Goal: Information Seeking & Learning: Learn about a topic

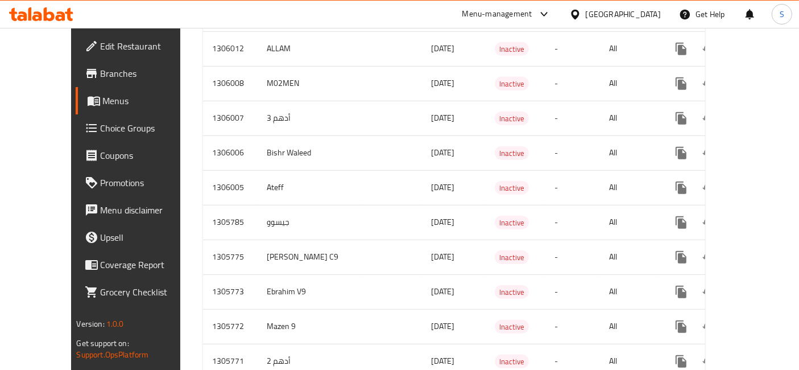
scroll to position [796, 0]
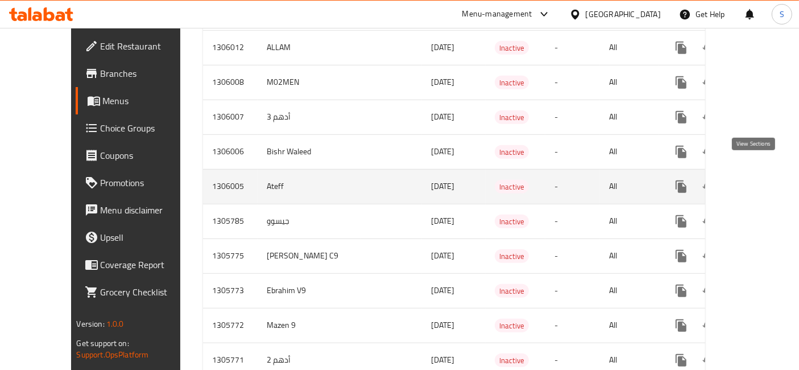
click at [766, 173] on link "enhanced table" at bounding box center [763, 186] width 27 height 27
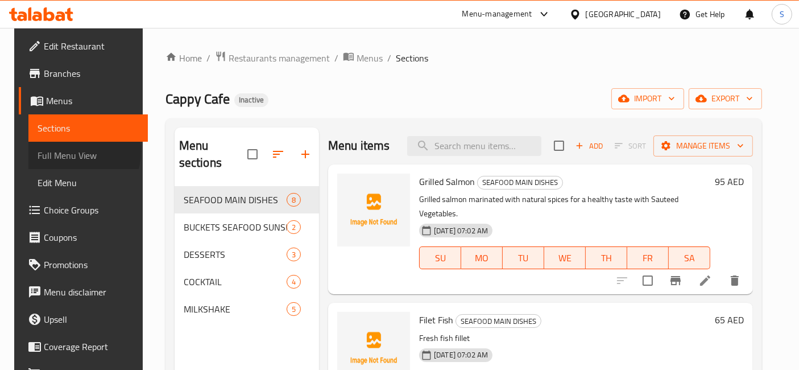
click at [57, 151] on span "Full Menu View" at bounding box center [88, 155] width 101 height 14
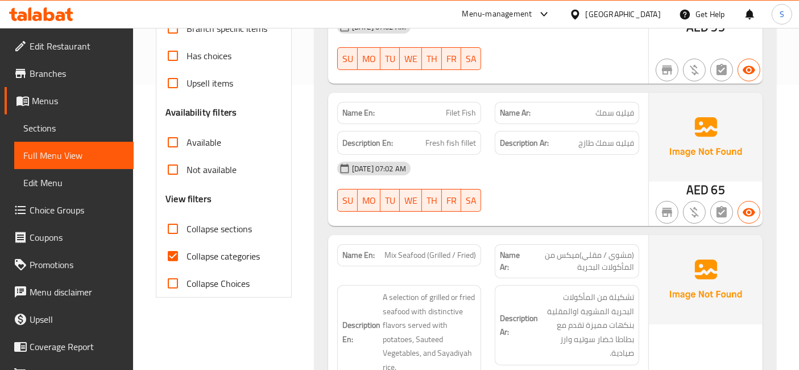
scroll to position [288, 0]
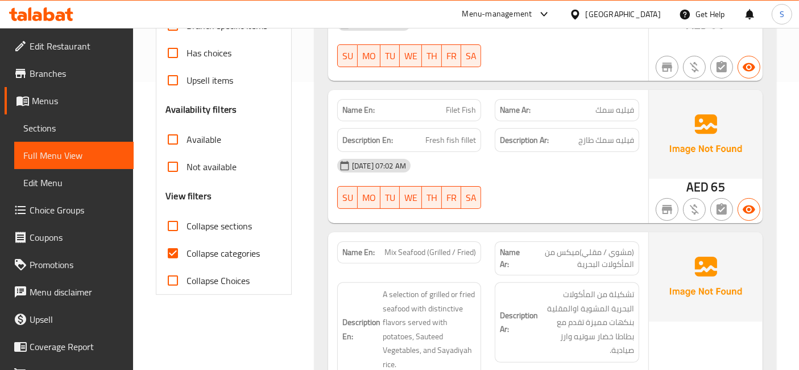
click at [196, 255] on span "Collapse categories" at bounding box center [223, 253] width 73 height 14
click at [187, 255] on input "Collapse categories" at bounding box center [172, 252] width 27 height 27
checkbox input "false"
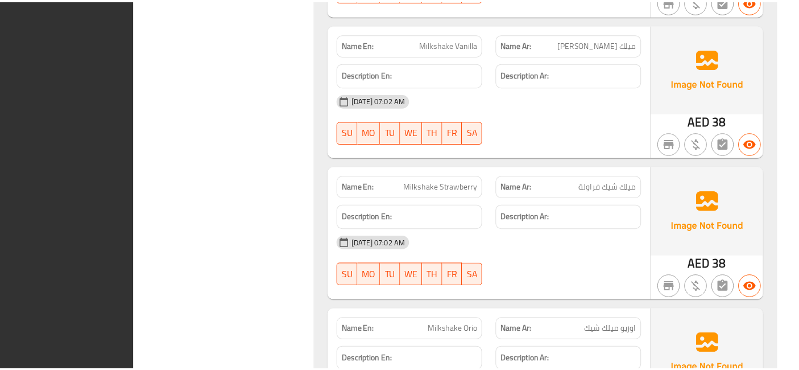
scroll to position [3804, 0]
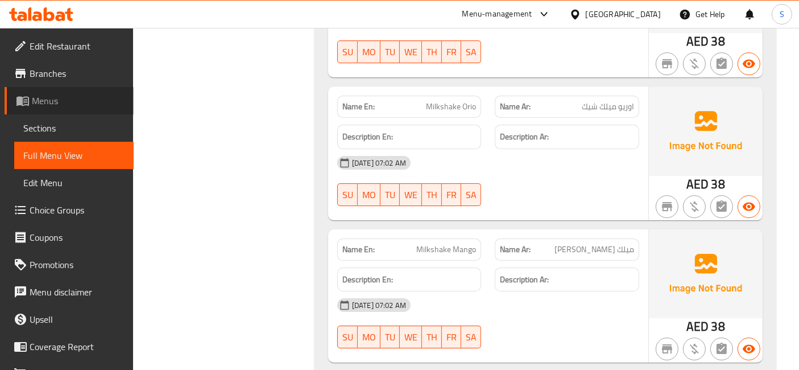
click at [75, 94] on span "Menus" at bounding box center [78, 101] width 93 height 14
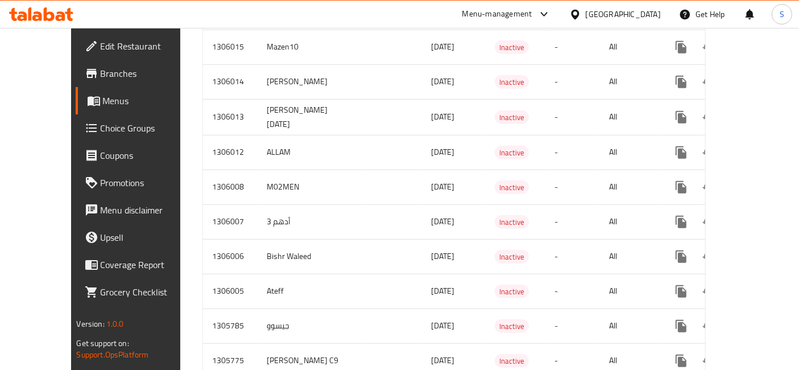
scroll to position [691, 0]
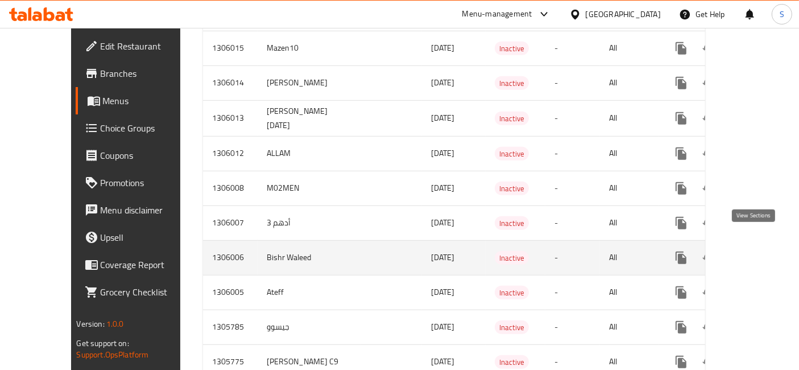
click at [757, 251] on icon "enhanced table" at bounding box center [764, 258] width 14 height 14
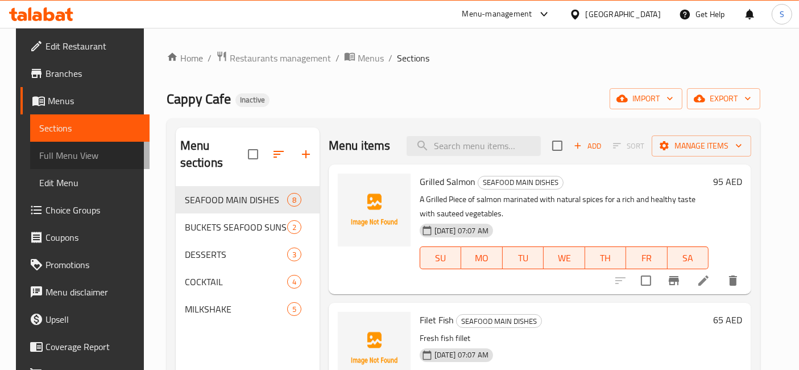
click at [82, 151] on span "Full Menu View" at bounding box center [89, 155] width 101 height 14
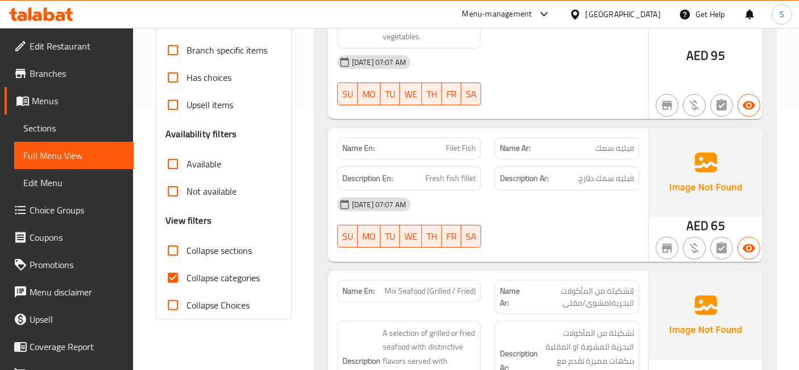
scroll to position [266, 0]
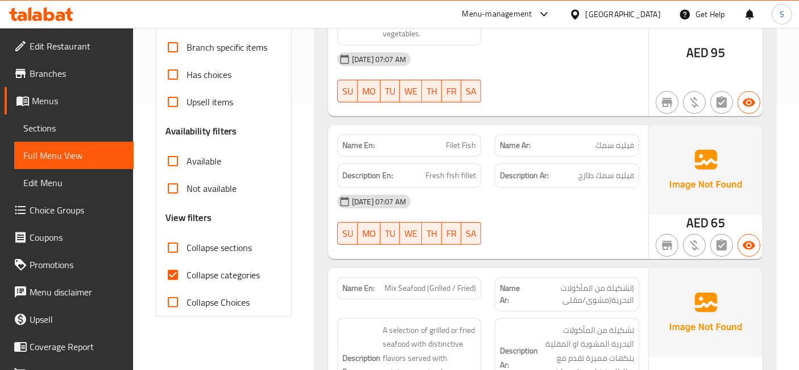
click at [195, 282] on span "Collapse categories" at bounding box center [223, 275] width 73 height 14
click at [187, 282] on input "Collapse categories" at bounding box center [172, 274] width 27 height 27
checkbox input "false"
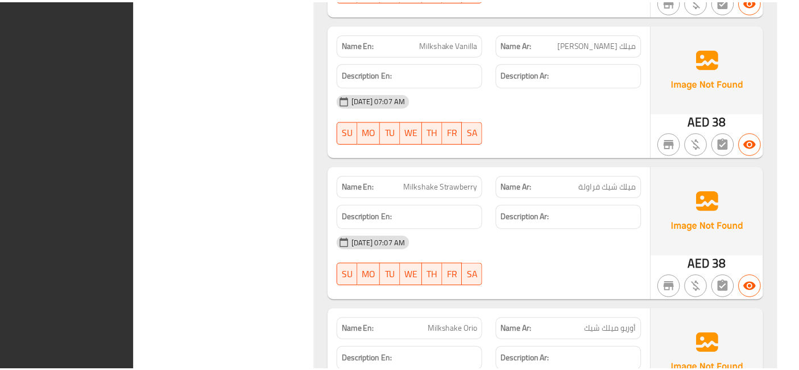
scroll to position [3804, 0]
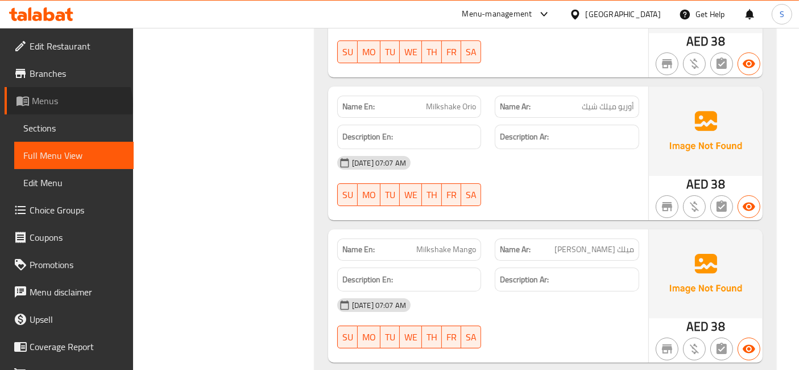
click at [68, 105] on span "Menus" at bounding box center [78, 101] width 93 height 14
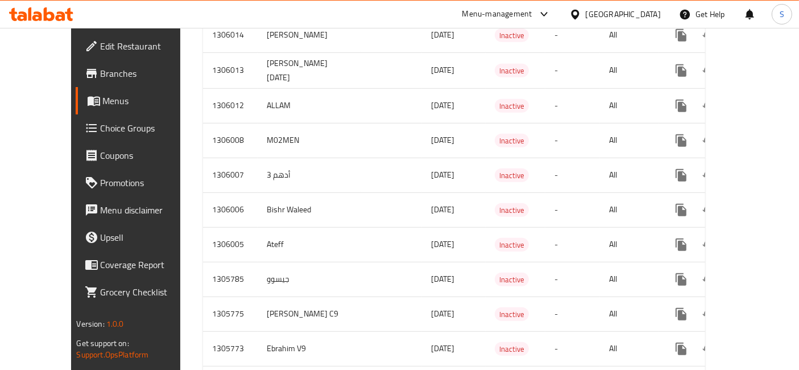
scroll to position [744, 0]
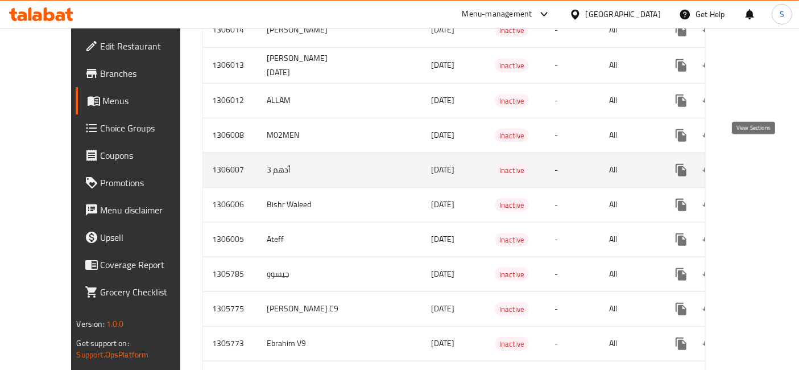
click at [758, 165] on icon "enhanced table" at bounding box center [763, 170] width 10 height 10
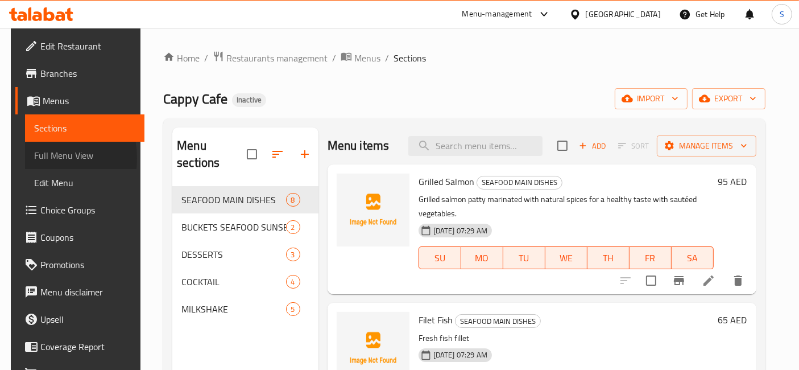
click at [34, 158] on span "Full Menu View" at bounding box center [84, 155] width 101 height 14
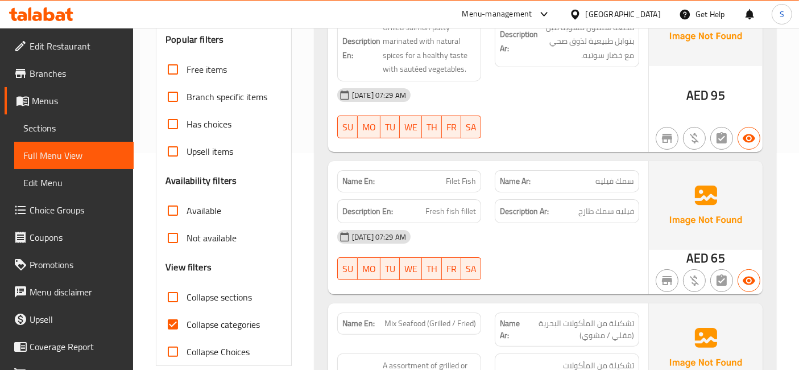
scroll to position [251, 0]
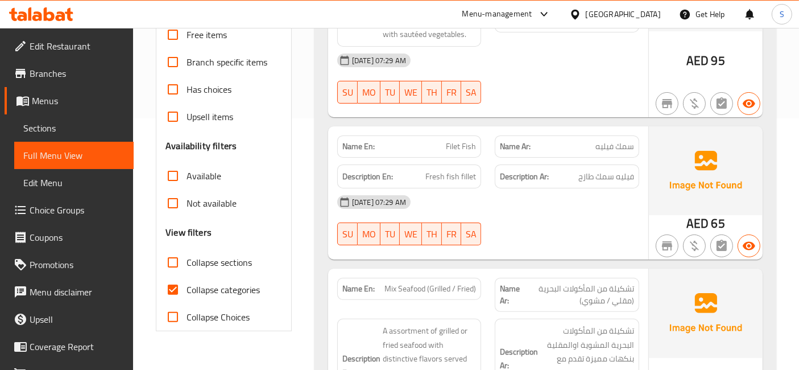
click at [196, 291] on span "Collapse categories" at bounding box center [223, 290] width 73 height 14
click at [187, 291] on input "Collapse categories" at bounding box center [172, 289] width 27 height 27
checkbox input "false"
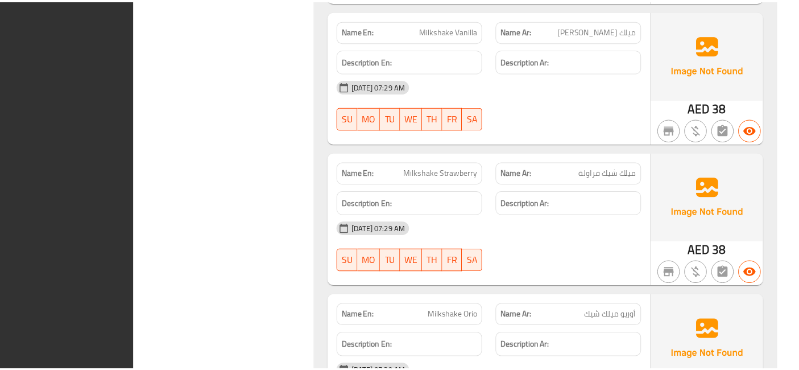
scroll to position [3791, 0]
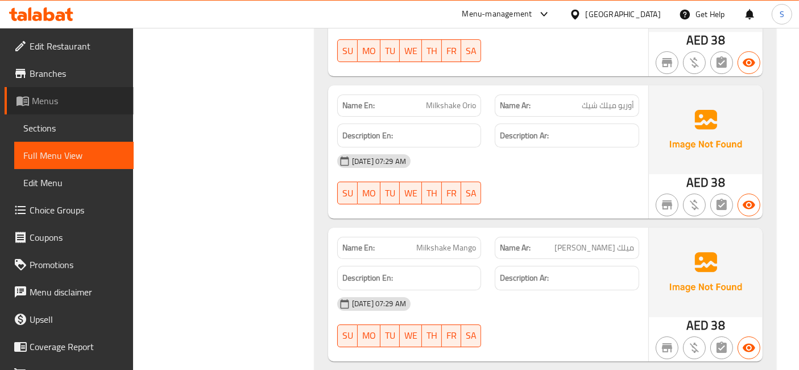
click at [73, 105] on span "Menus" at bounding box center [78, 101] width 93 height 14
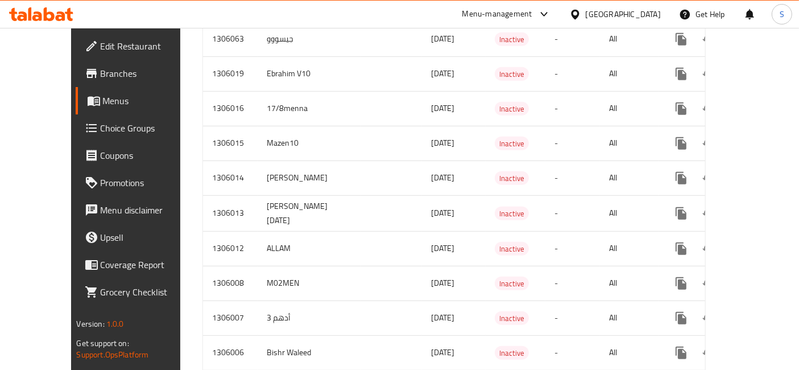
scroll to position [596, 0]
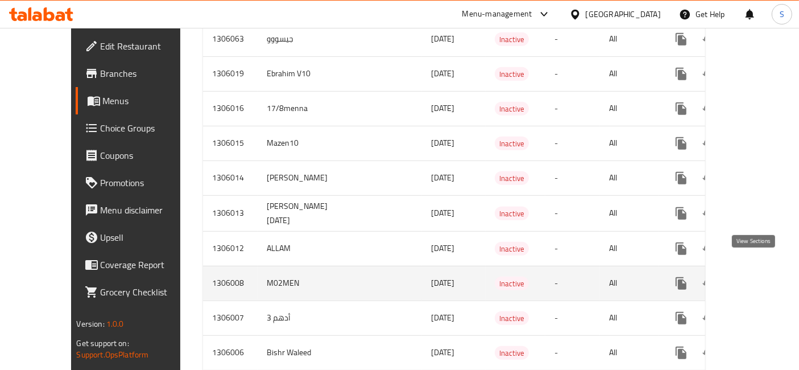
click at [762, 270] on link "enhanced table" at bounding box center [763, 283] width 27 height 27
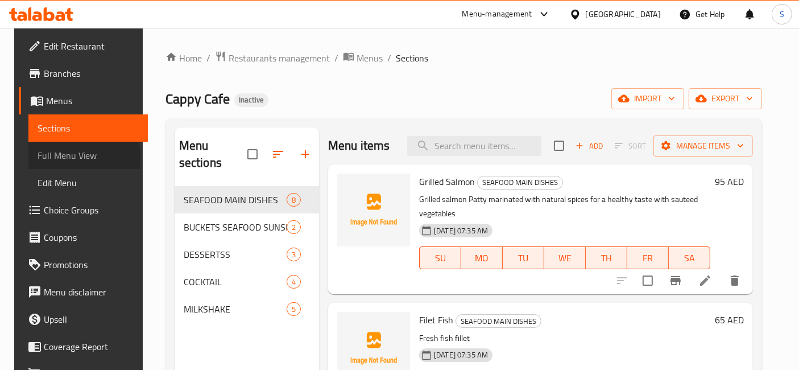
click at [67, 156] on span "Full Menu View" at bounding box center [88, 155] width 101 height 14
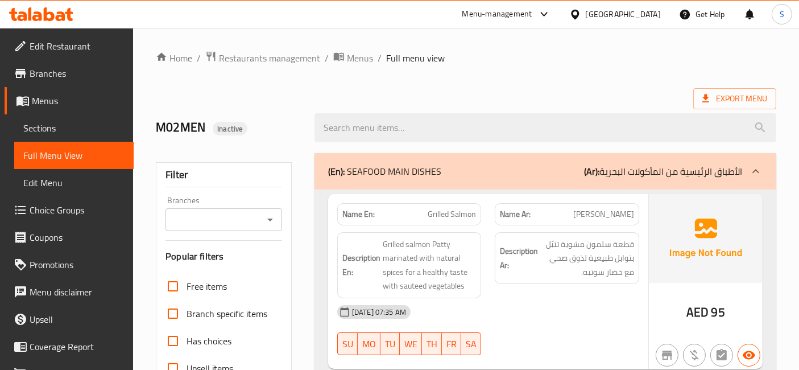
scroll to position [234, 0]
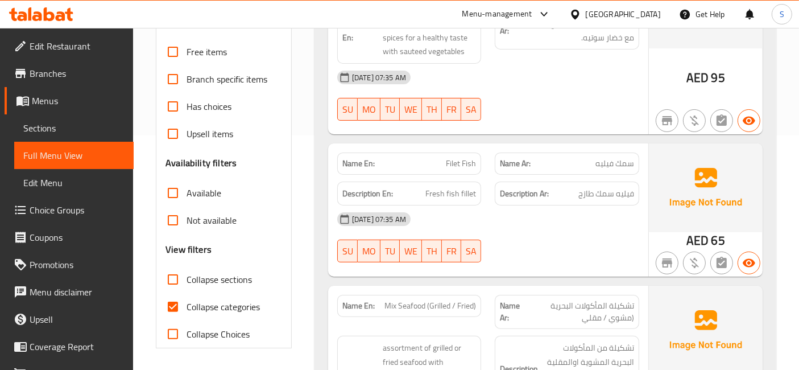
click at [203, 300] on span "Collapse categories" at bounding box center [223, 307] width 73 height 14
click at [187, 299] on input "Collapse categories" at bounding box center [172, 306] width 27 height 27
checkbox input "false"
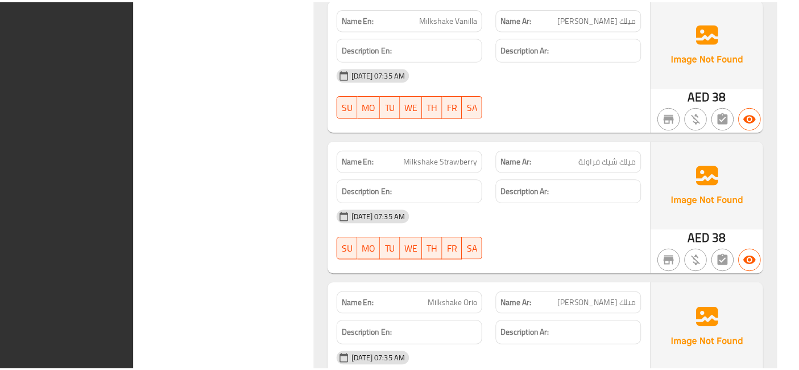
scroll to position [3779, 0]
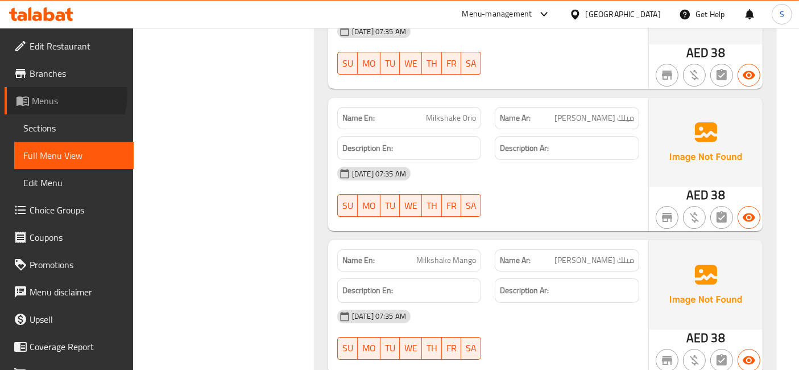
click at [51, 94] on span "Menus" at bounding box center [78, 101] width 93 height 14
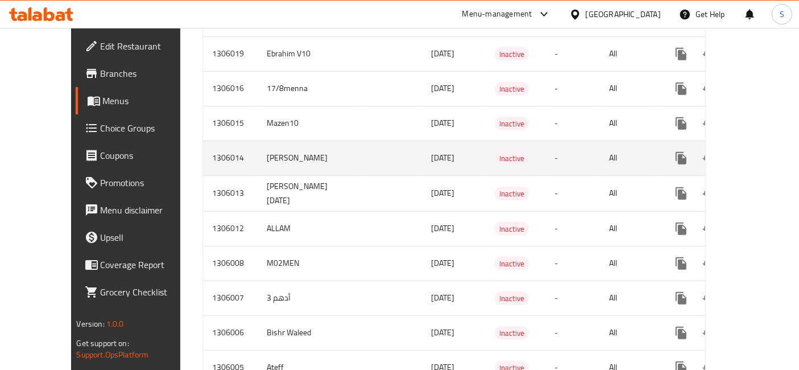
scroll to position [617, 0]
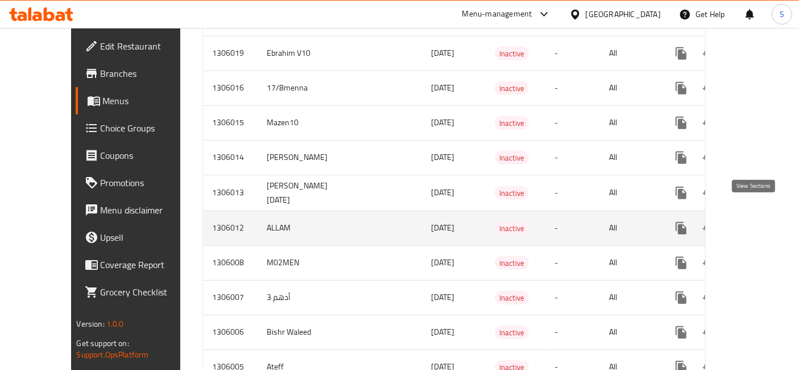
click at [757, 221] on icon "enhanced table" at bounding box center [764, 228] width 14 height 14
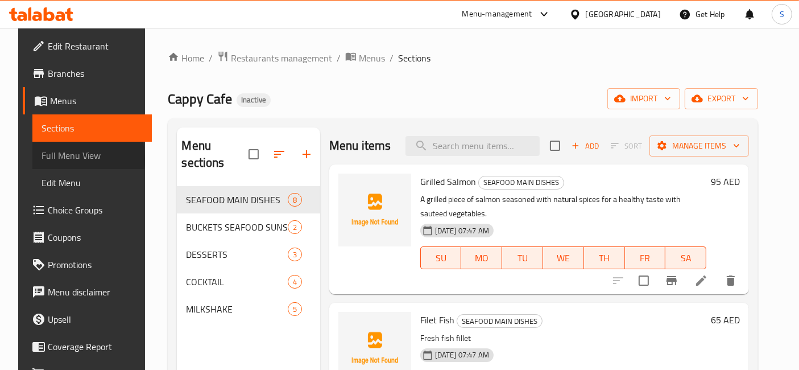
click at [49, 159] on span "Full Menu View" at bounding box center [92, 155] width 101 height 14
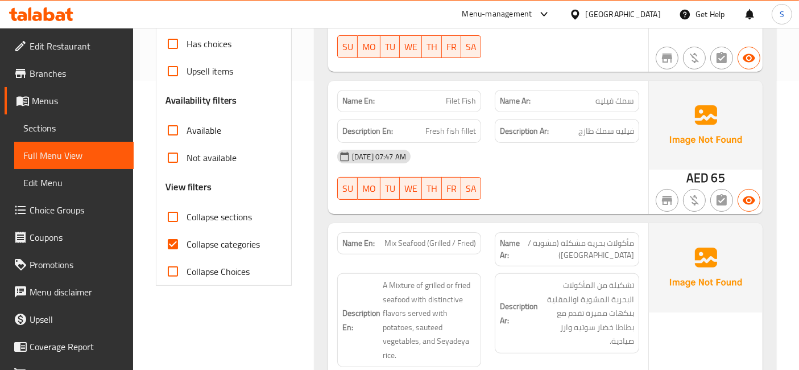
scroll to position [293, 0]
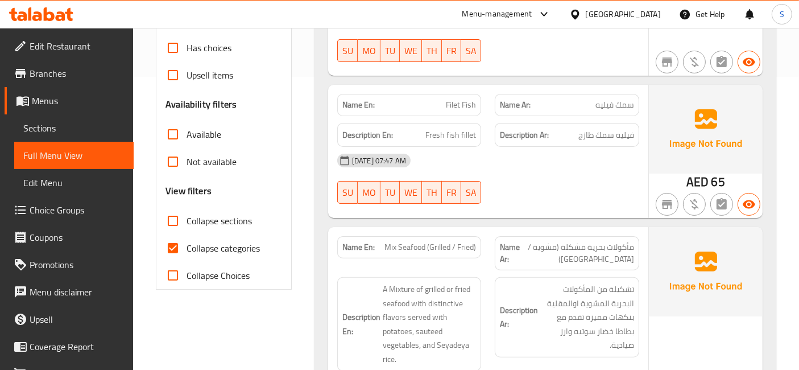
click at [206, 249] on span "Collapse categories" at bounding box center [223, 248] width 73 height 14
click at [187, 249] on input "Collapse categories" at bounding box center [172, 247] width 27 height 27
checkbox input "false"
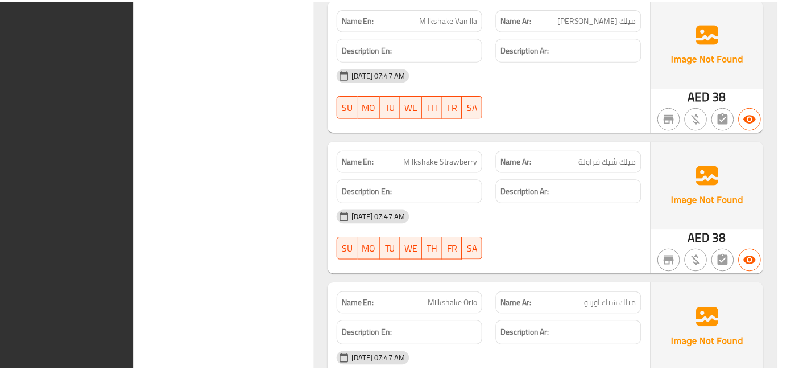
scroll to position [3779, 0]
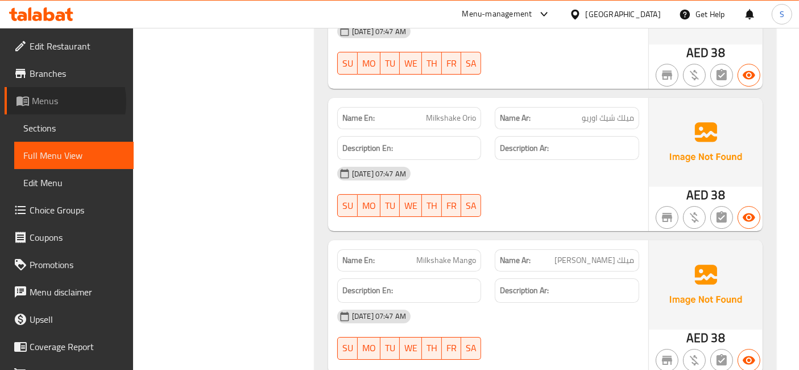
click at [48, 101] on span "Menus" at bounding box center [78, 101] width 93 height 14
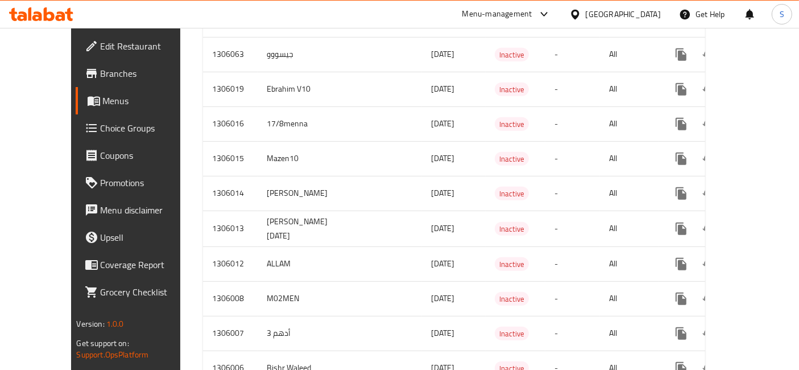
scroll to position [581, 0]
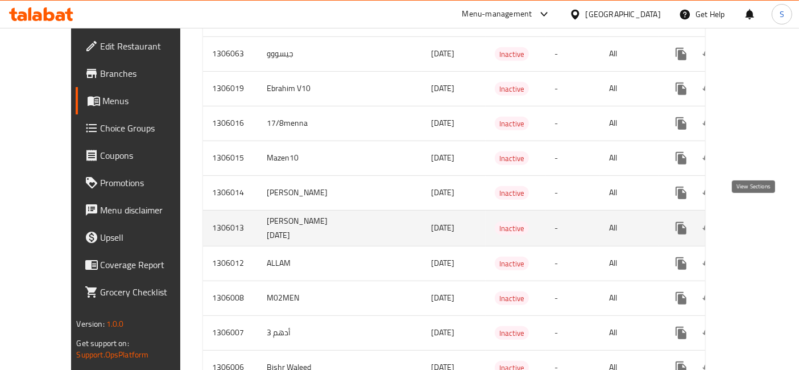
click at [762, 214] on link "enhanced table" at bounding box center [763, 227] width 27 height 27
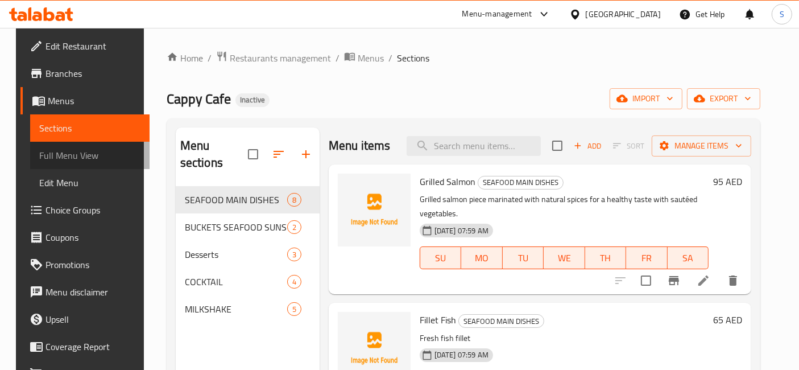
click at [77, 161] on span "Full Menu View" at bounding box center [89, 155] width 101 height 14
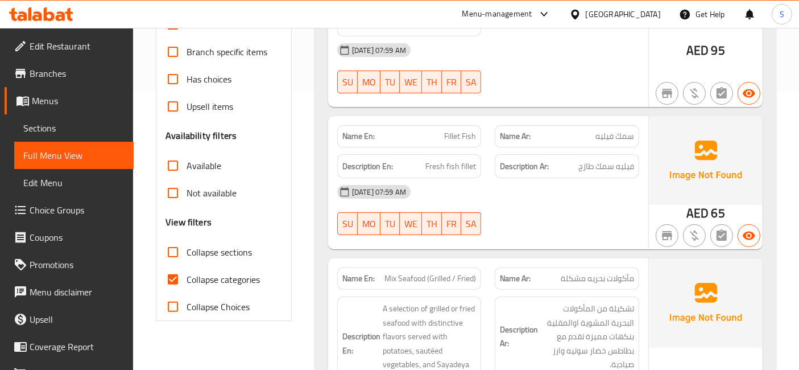
scroll to position [279, 0]
click at [192, 272] on span "Collapse categories" at bounding box center [223, 279] width 73 height 14
click at [187, 265] on input "Collapse categories" at bounding box center [172, 278] width 27 height 27
checkbox input "false"
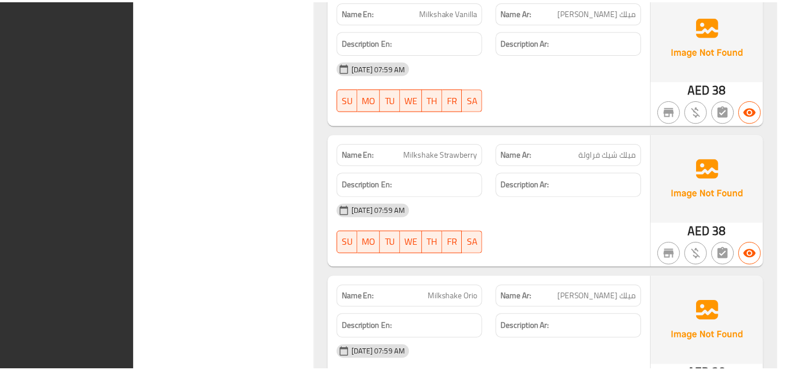
scroll to position [3756, 0]
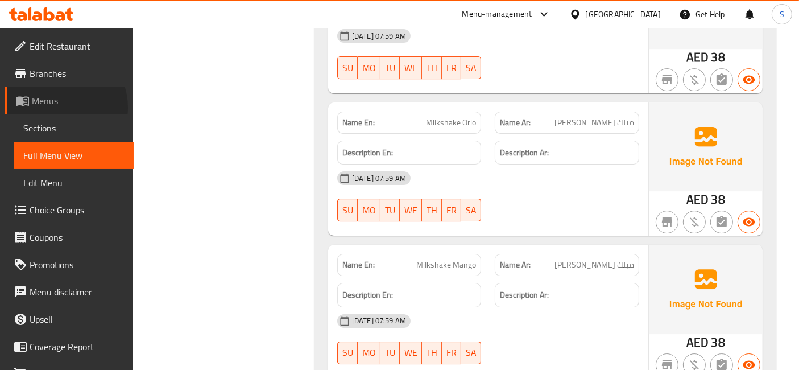
click at [59, 108] on link "Menus" at bounding box center [69, 100] width 129 height 27
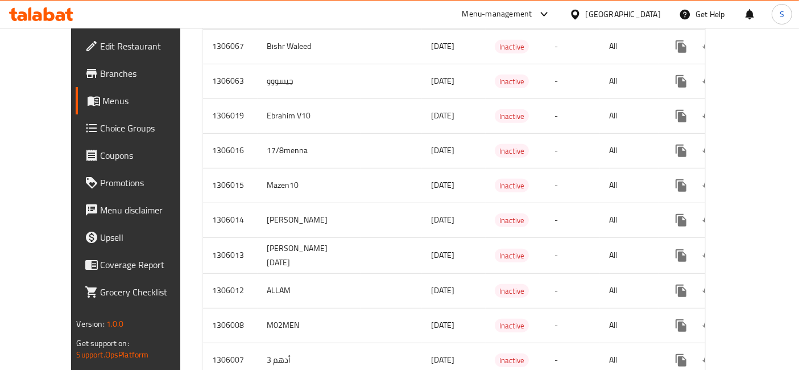
scroll to position [557, 0]
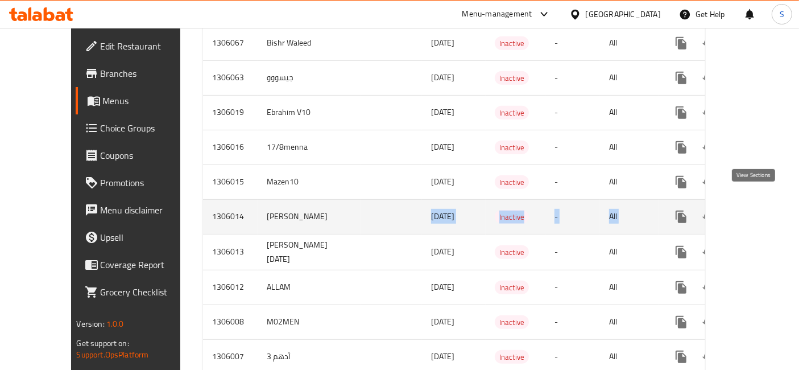
drag, startPoint x: 337, startPoint y: 206, endPoint x: 760, endPoint y: 192, distance: 422.9
click at [760, 199] on tr "1306014 [PERSON_NAME] [DATE] Inactive - All" at bounding box center [494, 216] width 583 height 35
click at [757, 203] on link "enhanced table" at bounding box center [763, 216] width 27 height 27
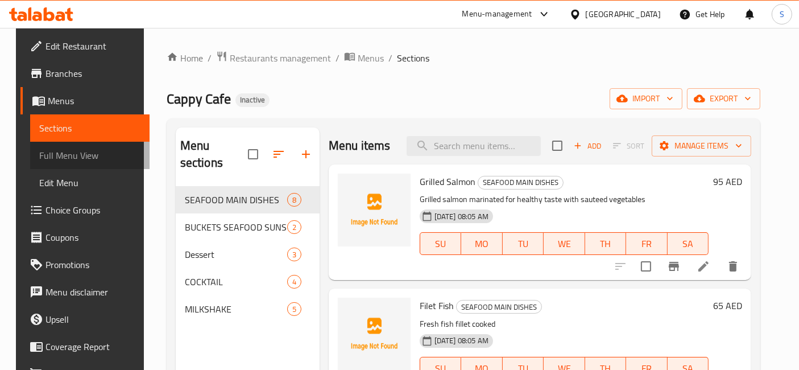
click at [90, 164] on link "Full Menu View" at bounding box center [89, 155] width 119 height 27
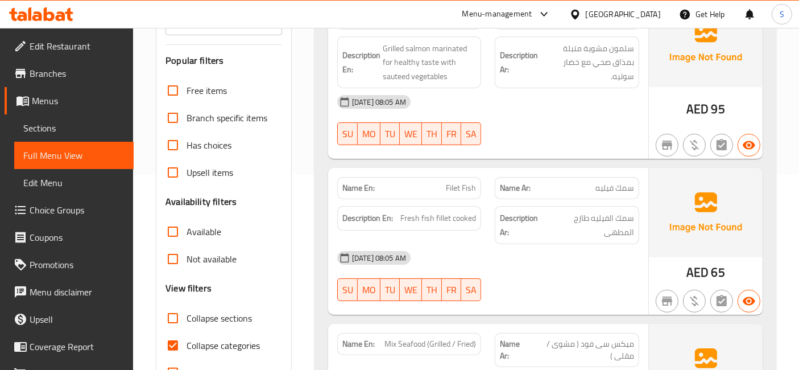
scroll to position [209, 0]
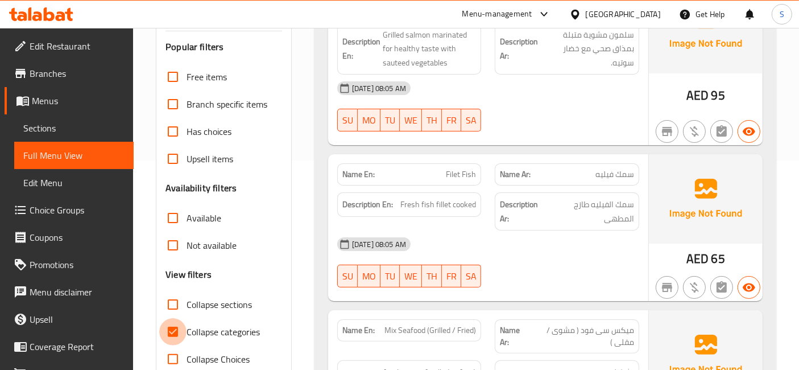
click at [185, 321] on input "Collapse categories" at bounding box center [172, 331] width 27 height 27
checkbox input "false"
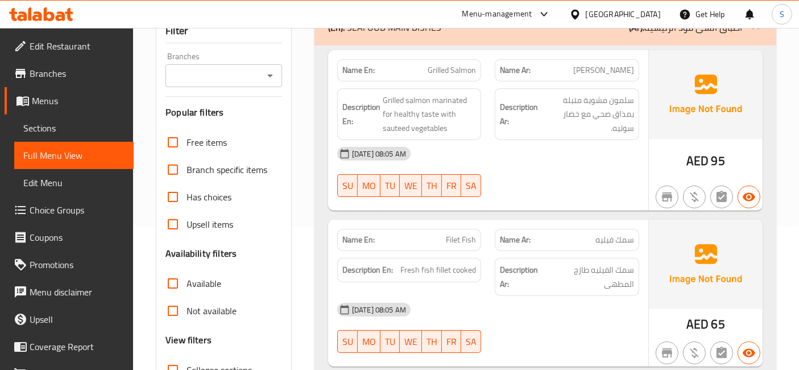
scroll to position [0, 0]
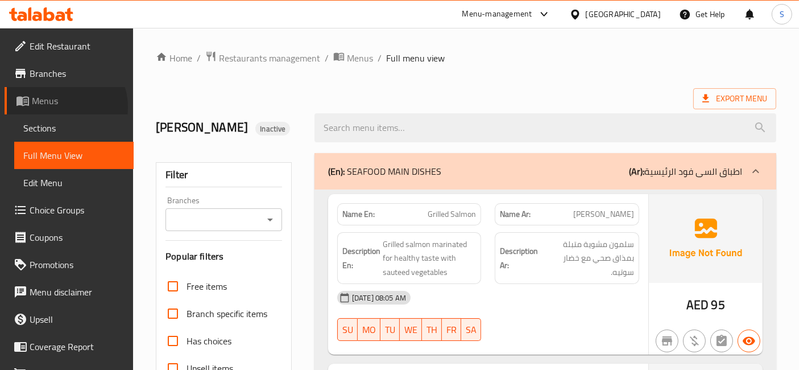
click at [63, 107] on span "Menus" at bounding box center [78, 101] width 93 height 14
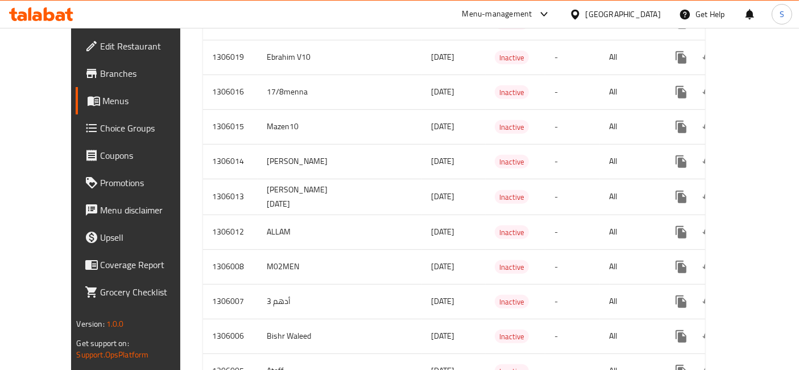
scroll to position [599, 0]
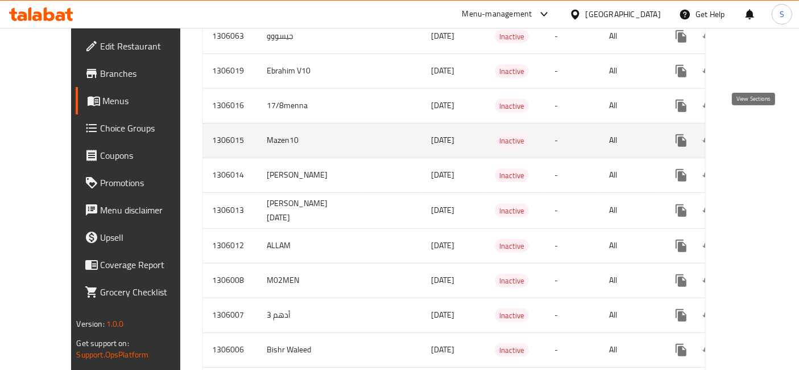
click at [758, 135] on icon "enhanced table" at bounding box center [763, 140] width 10 height 10
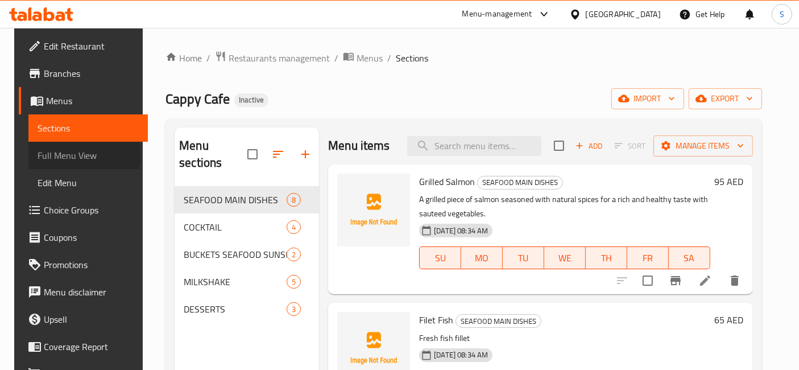
click at [53, 155] on span "Full Menu View" at bounding box center [88, 155] width 101 height 14
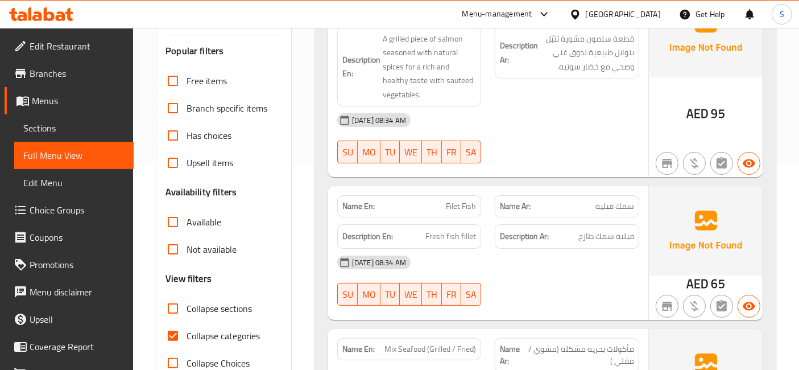
scroll to position [217, 0]
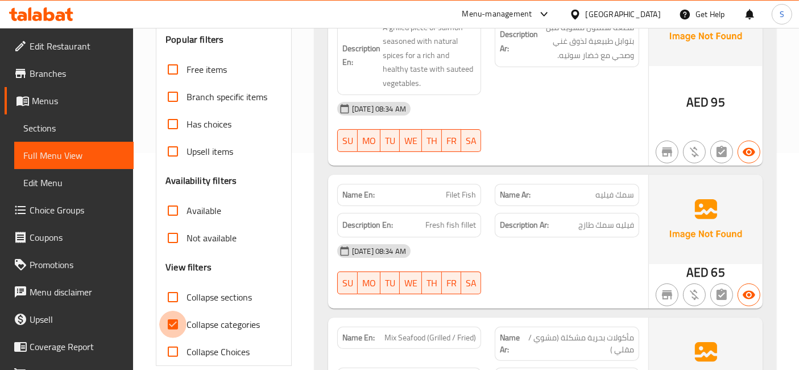
click at [185, 311] on input "Collapse categories" at bounding box center [172, 324] width 27 height 27
checkbox input "false"
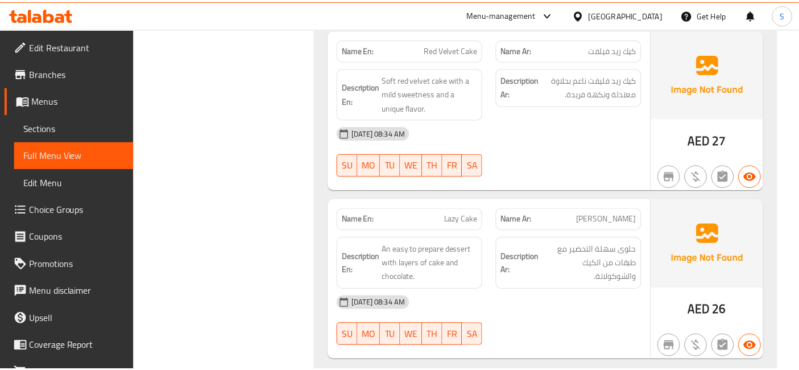
scroll to position [3580, 0]
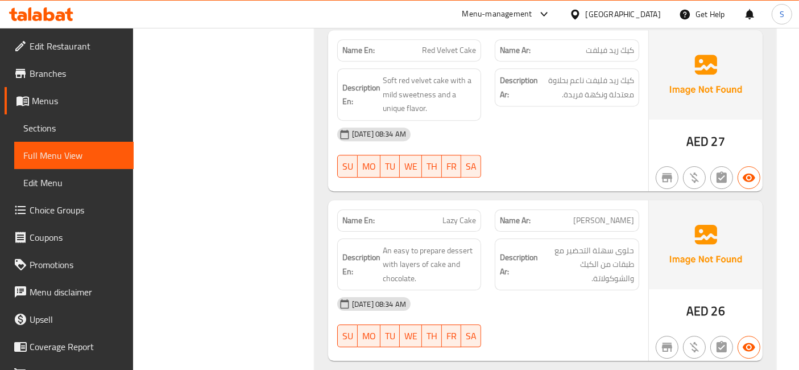
click at [64, 102] on span "Menus" at bounding box center [78, 101] width 93 height 14
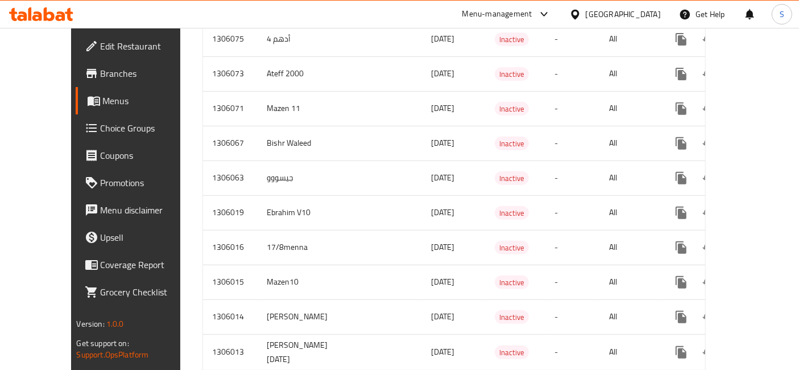
scroll to position [468, 0]
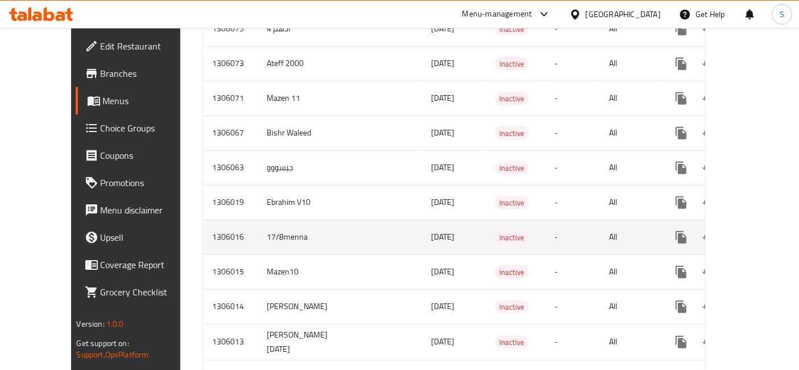
drag, startPoint x: 273, startPoint y: 213, endPoint x: 607, endPoint y: 215, distance: 333.9
click at [607, 220] on tr "1306016 17/8menna [DATE] Inactive - All" at bounding box center [494, 237] width 583 height 35
click at [759, 230] on icon "enhanced table" at bounding box center [764, 237] width 14 height 14
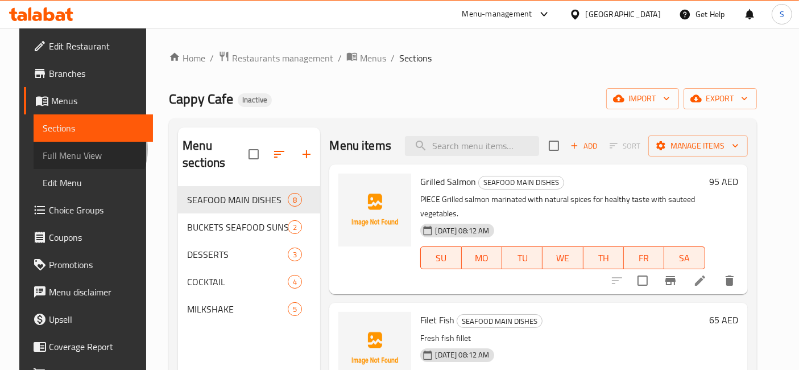
click at [67, 149] on span "Full Menu View" at bounding box center [93, 155] width 101 height 14
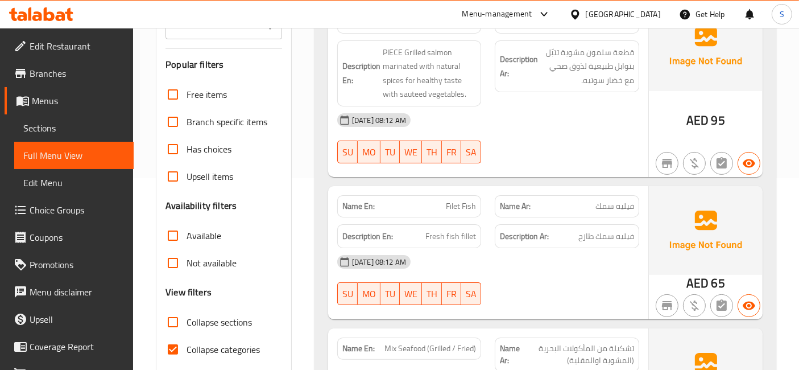
scroll to position [219, 0]
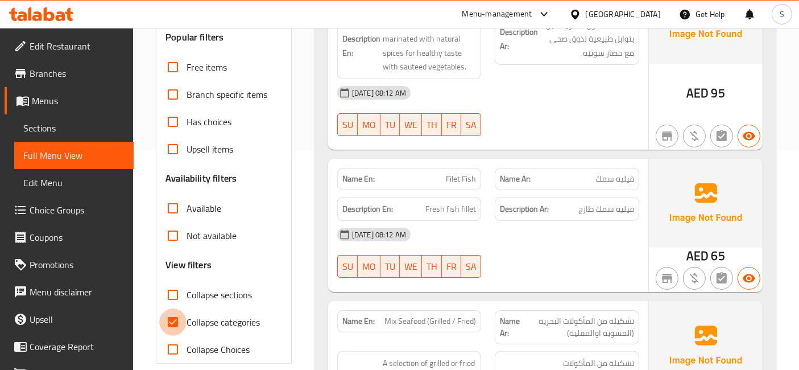
click at [185, 316] on input "Collapse categories" at bounding box center [172, 321] width 27 height 27
checkbox input "false"
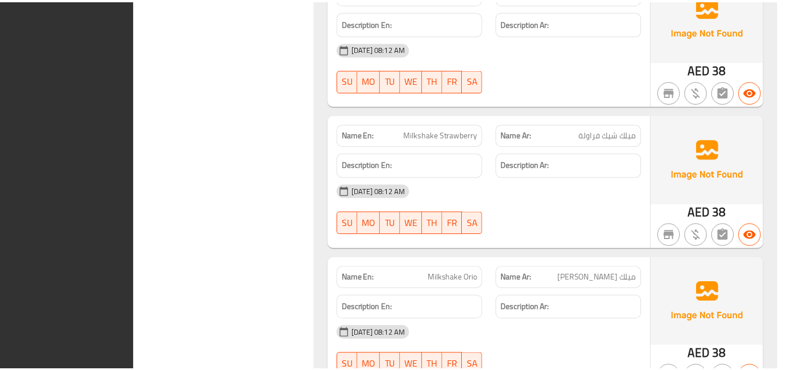
scroll to position [3767, 0]
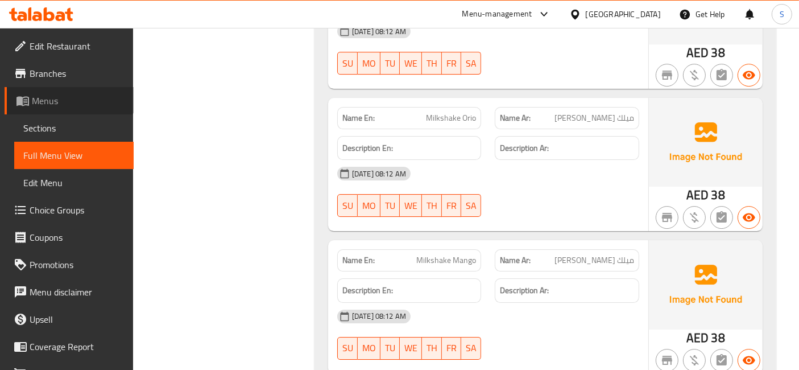
click at [69, 91] on link "Menus" at bounding box center [69, 100] width 129 height 27
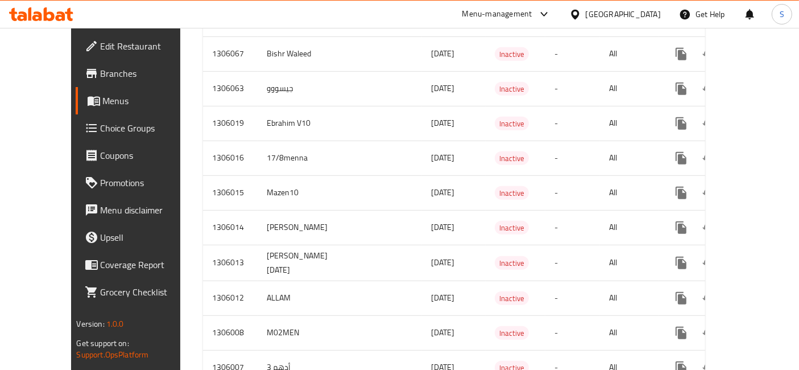
scroll to position [513, 0]
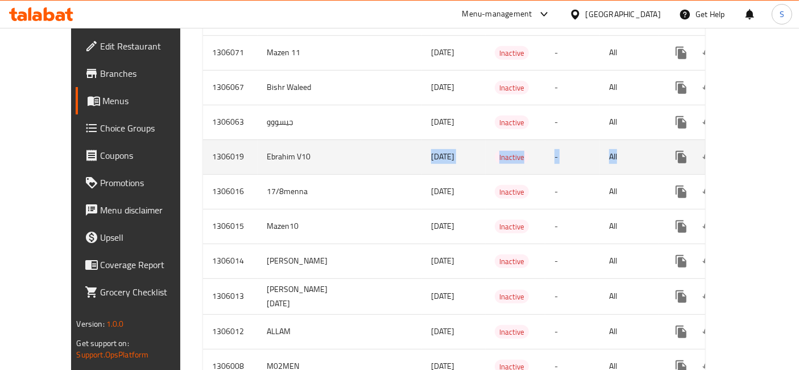
drag, startPoint x: 296, startPoint y: 128, endPoint x: 600, endPoint y: 156, distance: 305.0
click at [600, 156] on tr "1306019 Ebrahim V10 [DATE] Inactive - All" at bounding box center [494, 156] width 583 height 35
click at [750, 151] on link "enhanced table" at bounding box center [763, 156] width 27 height 27
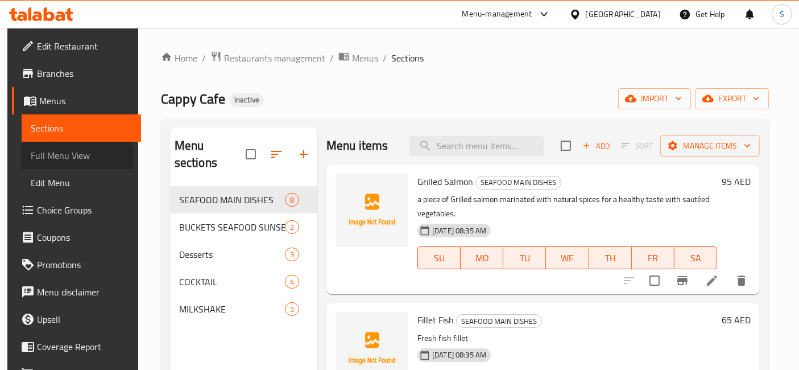
click at [42, 159] on span "Full Menu View" at bounding box center [81, 155] width 101 height 14
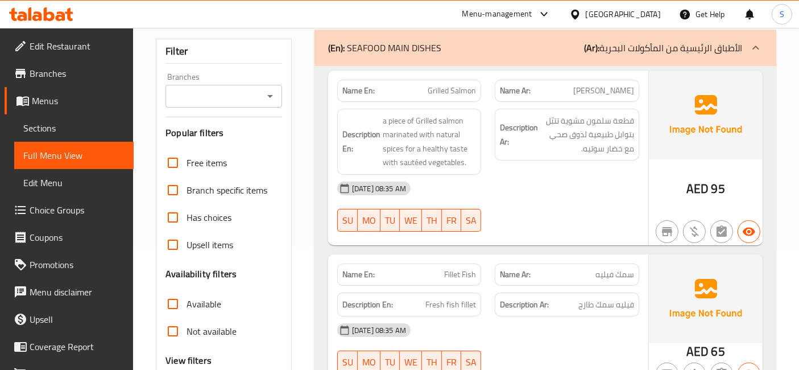
scroll to position [258, 0]
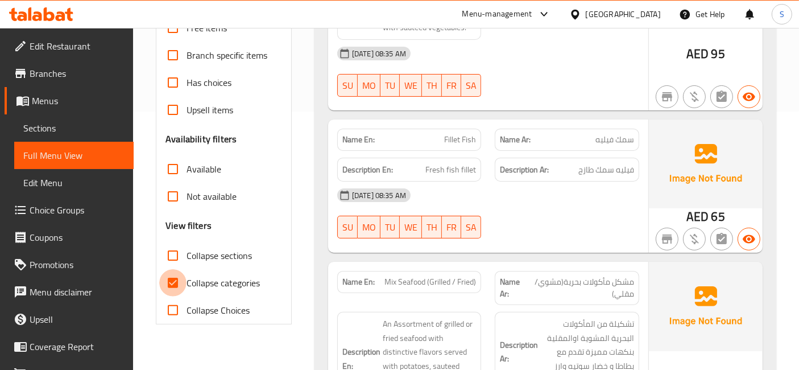
click at [172, 282] on input "Collapse categories" at bounding box center [172, 282] width 27 height 27
checkbox input "false"
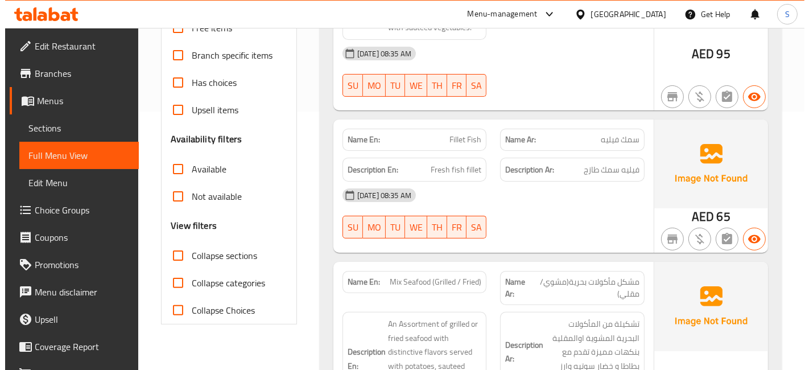
scroll to position [0, 0]
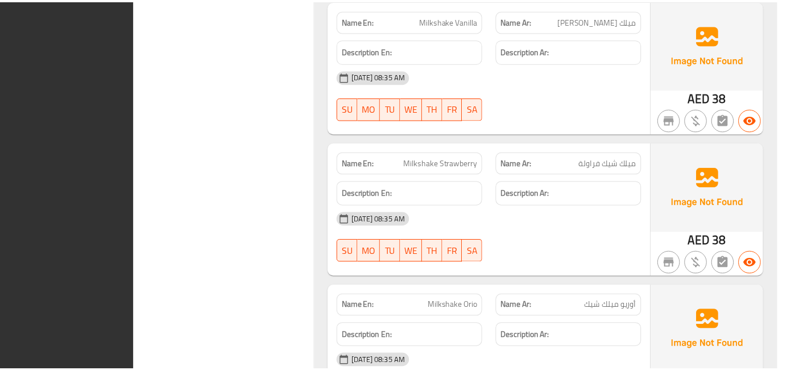
scroll to position [3781, 0]
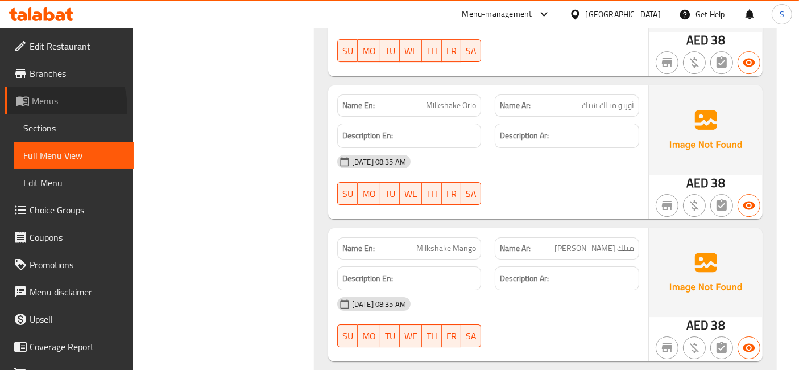
click at [58, 106] on span "Menus" at bounding box center [78, 101] width 93 height 14
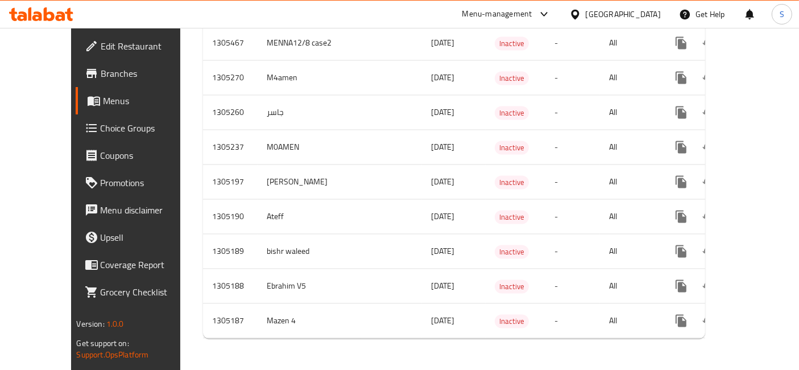
scroll to position [2203, 0]
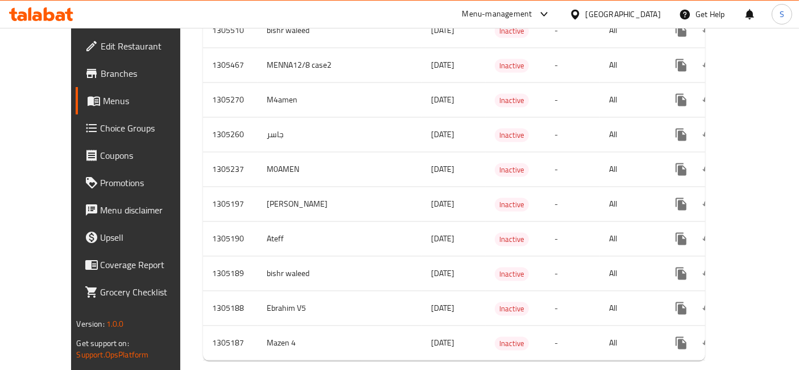
click at [103, 106] on span "Menus" at bounding box center [149, 101] width 93 height 14
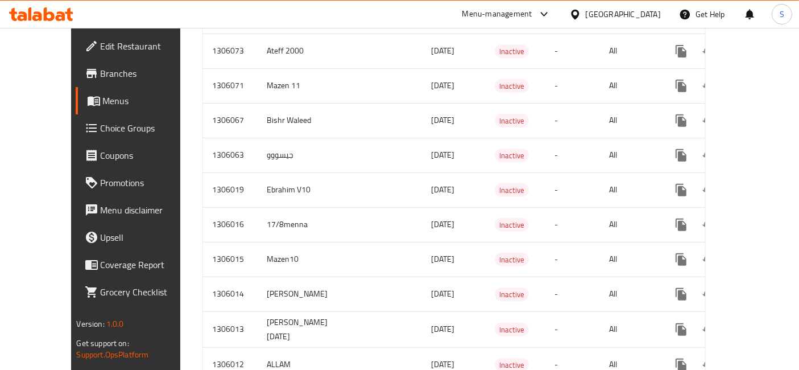
scroll to position [481, 0]
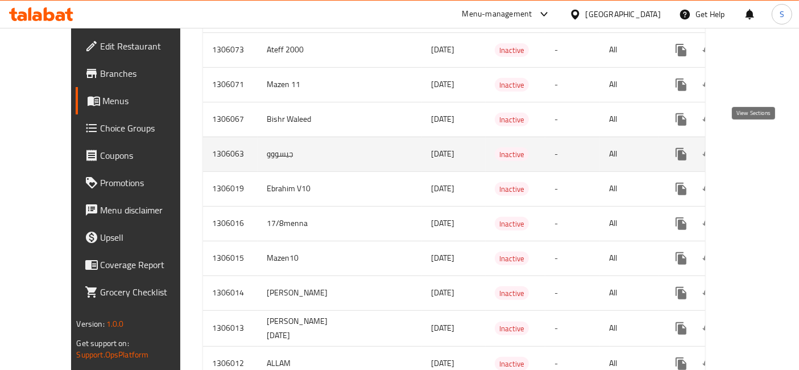
click at [758, 149] on icon "enhanced table" at bounding box center [763, 154] width 10 height 10
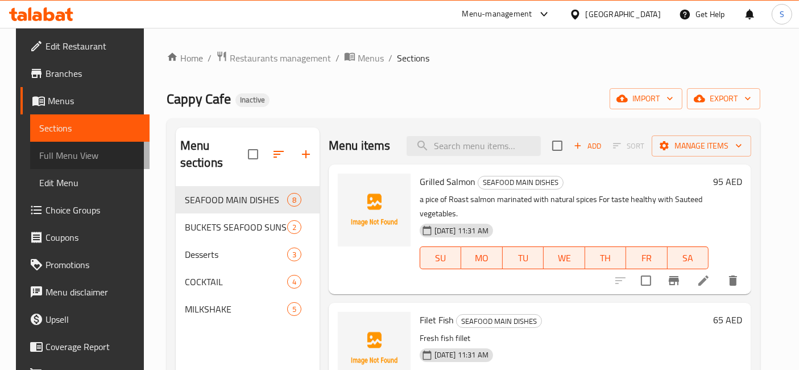
click at [100, 151] on span "Full Menu View" at bounding box center [89, 155] width 101 height 14
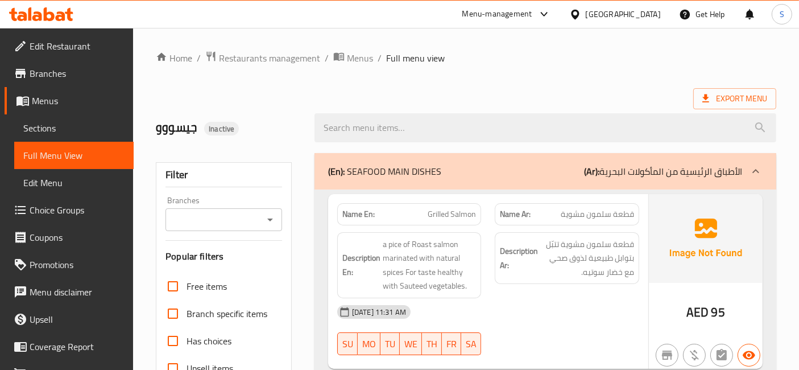
scroll to position [249, 0]
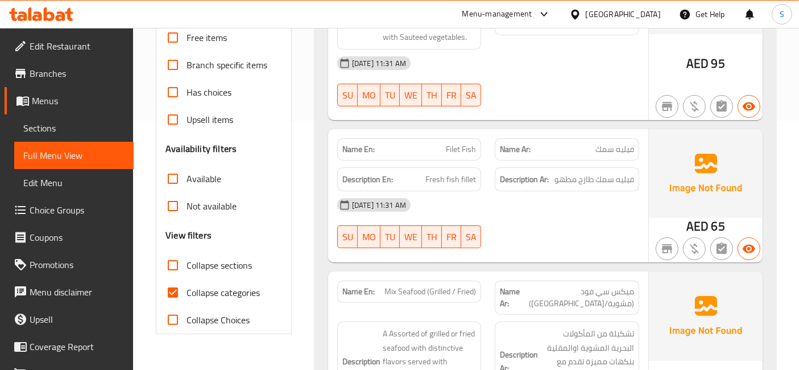
click at [198, 286] on span "Collapse categories" at bounding box center [223, 293] width 73 height 14
click at [187, 284] on input "Collapse categories" at bounding box center [172, 292] width 27 height 27
checkbox input "false"
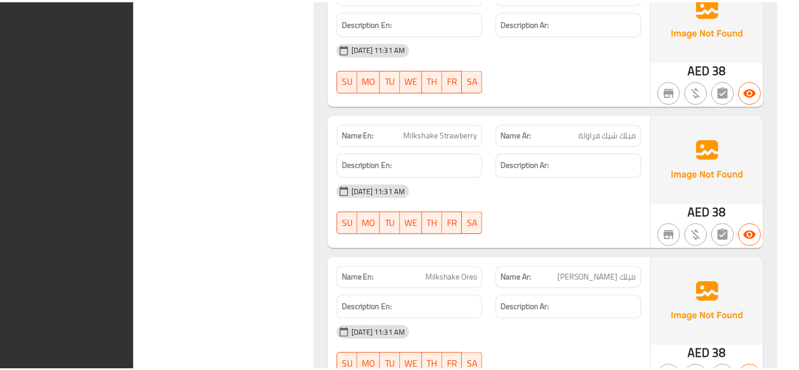
scroll to position [3753, 0]
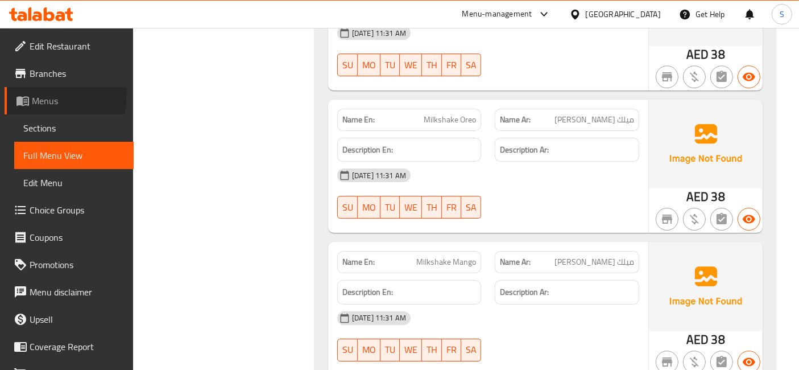
click at [40, 95] on span "Menus" at bounding box center [78, 101] width 93 height 14
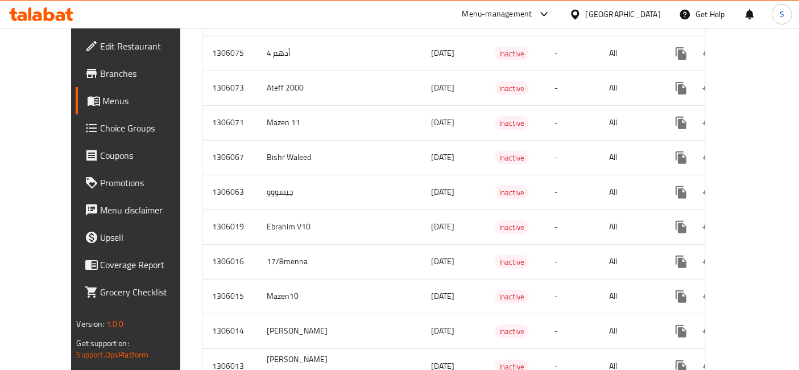
scroll to position [442, 0]
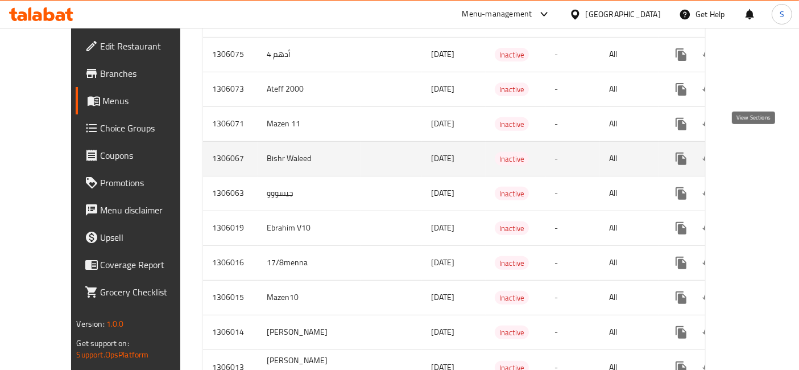
click at [757, 152] on icon "enhanced table" at bounding box center [764, 159] width 14 height 14
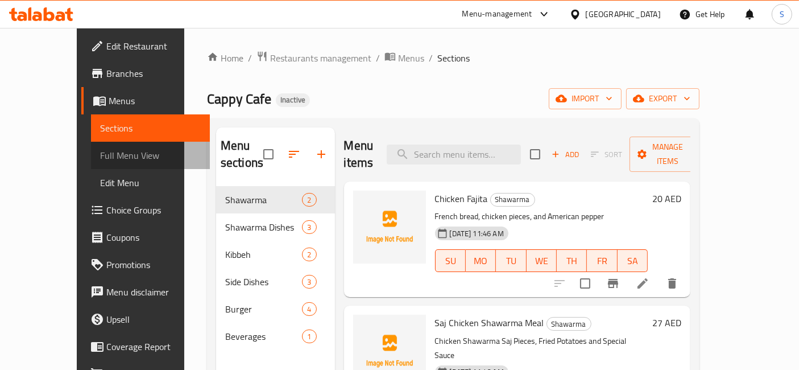
click at [91, 143] on link "Full Menu View" at bounding box center [150, 155] width 119 height 27
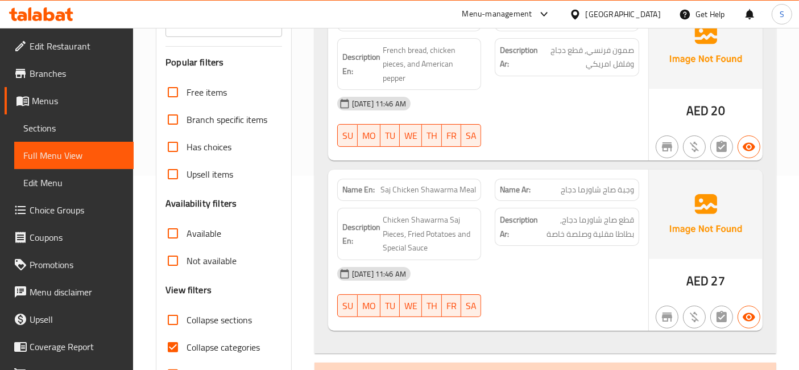
scroll to position [195, 0]
click at [188, 340] on span "Collapse categories" at bounding box center [223, 347] width 73 height 14
click at [187, 337] on input "Collapse categories" at bounding box center [172, 346] width 27 height 27
checkbox input "false"
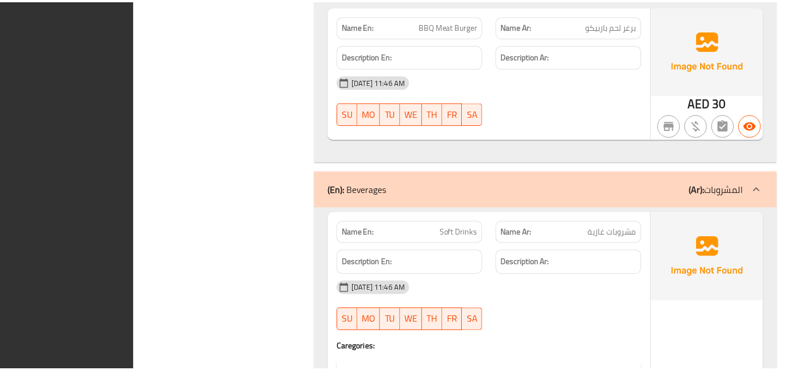
scroll to position [2784, 0]
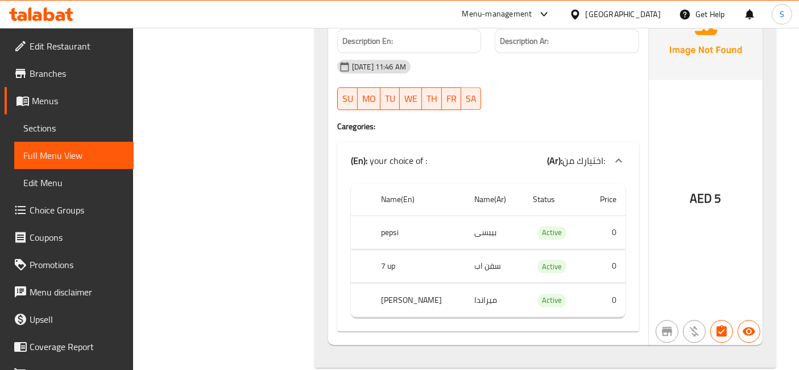
click at [60, 108] on link "Menus" at bounding box center [69, 100] width 129 height 27
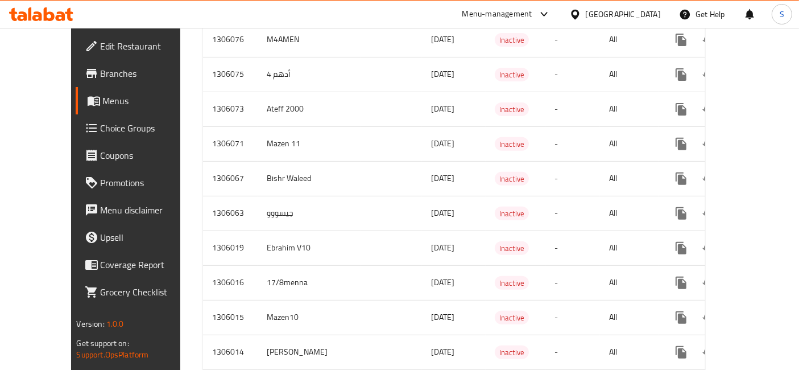
scroll to position [406, 0]
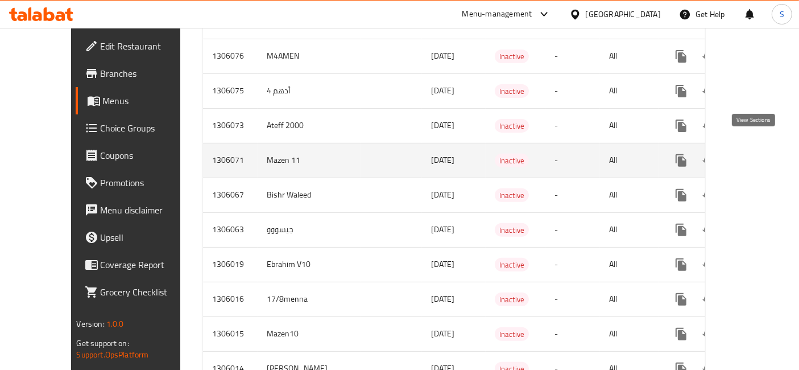
click at [757, 154] on icon "enhanced table" at bounding box center [764, 161] width 14 height 14
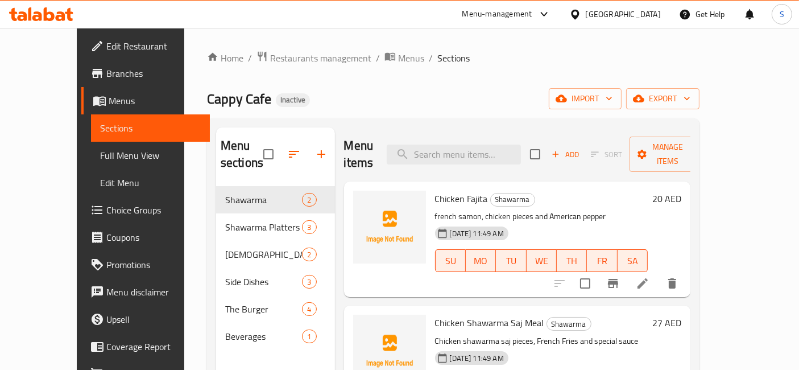
click at [100, 158] on span "Full Menu View" at bounding box center [150, 155] width 101 height 14
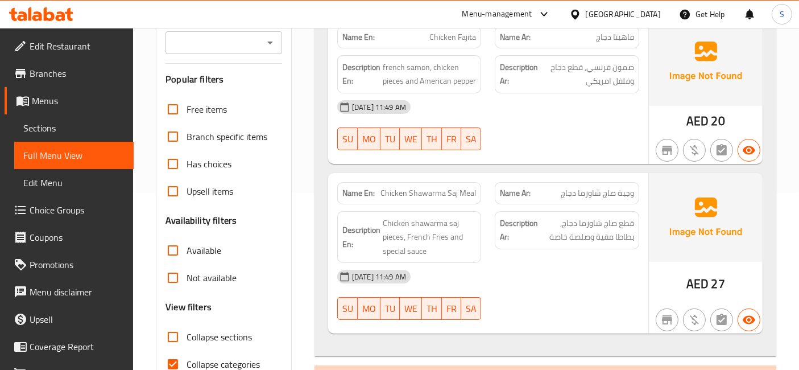
scroll to position [177, 0]
click at [188, 353] on label "Collapse categories" at bounding box center [209, 363] width 101 height 27
click at [187, 353] on input "Collapse categories" at bounding box center [172, 363] width 27 height 27
checkbox input "false"
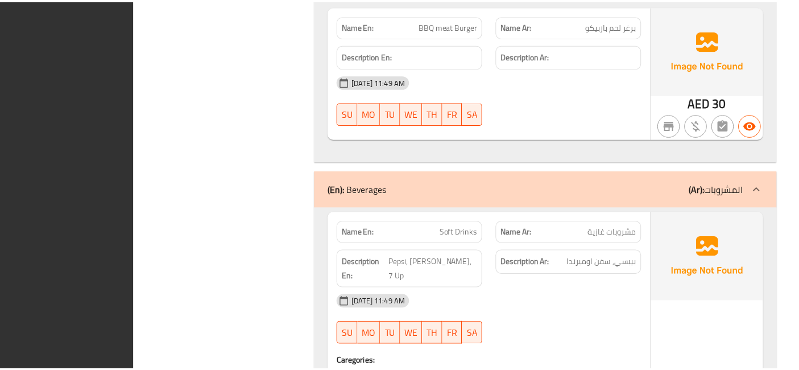
scroll to position [2784, 0]
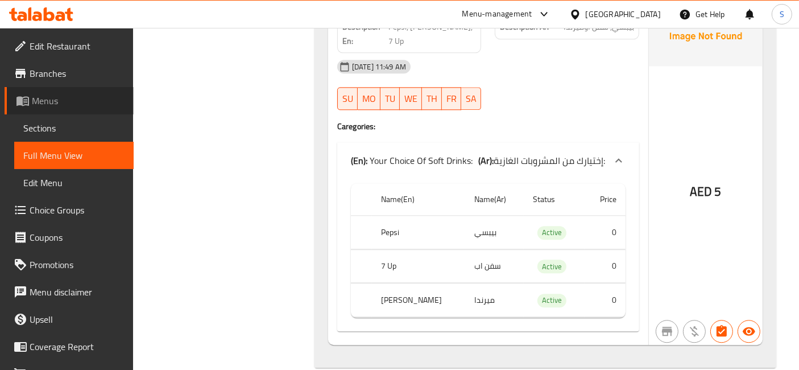
click at [79, 101] on span "Menus" at bounding box center [78, 101] width 93 height 14
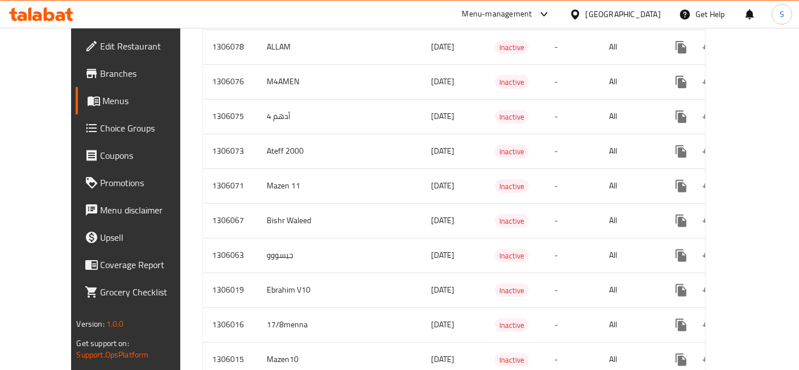
scroll to position [382, 0]
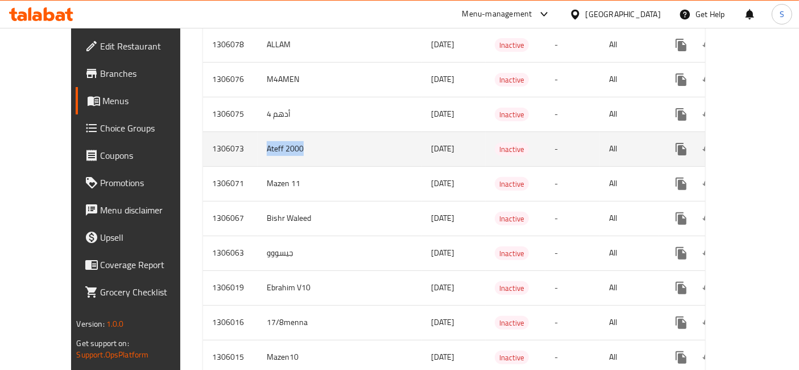
drag, startPoint x: 210, startPoint y: 143, endPoint x: 292, endPoint y: 136, distance: 82.8
click at [292, 136] on td "Ateff 2000" at bounding box center [309, 148] width 103 height 35
click at [758, 144] on icon "enhanced table" at bounding box center [763, 149] width 10 height 10
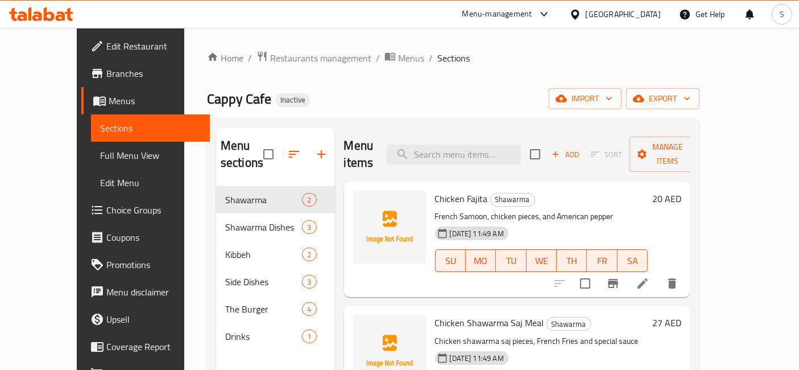
click at [100, 160] on span "Full Menu View" at bounding box center [150, 155] width 101 height 14
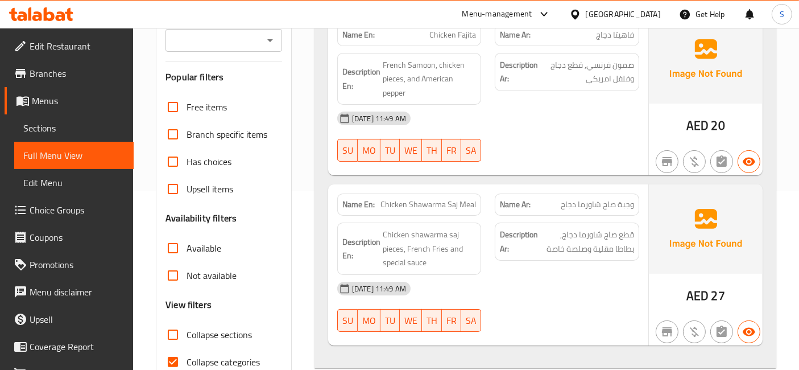
scroll to position [183, 0]
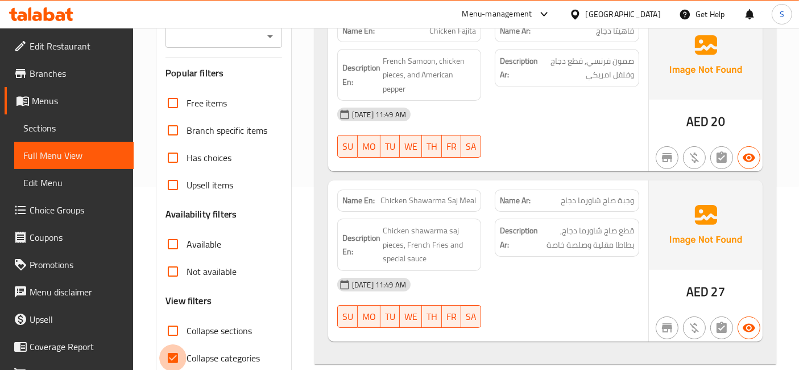
click at [172, 350] on input "Collapse categories" at bounding box center [172, 357] width 27 height 27
checkbox input "false"
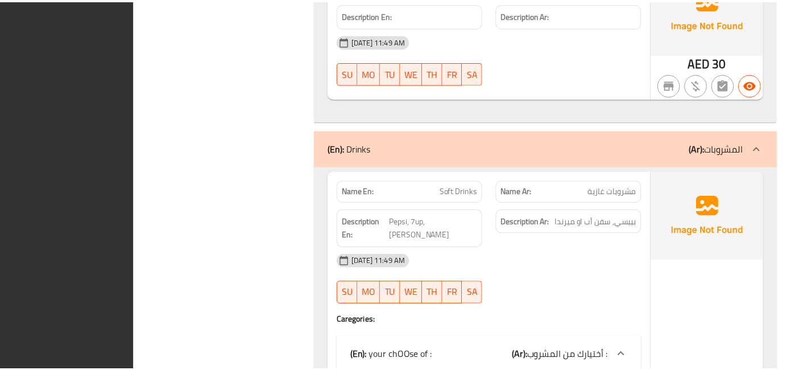
scroll to position [2997, 0]
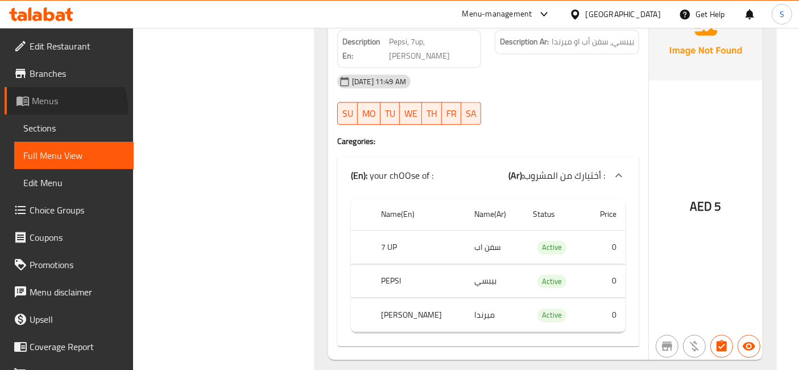
click at [62, 108] on link "Menus" at bounding box center [69, 100] width 129 height 27
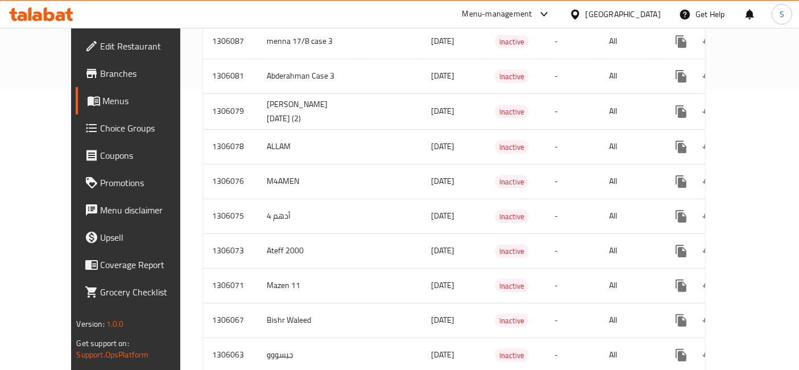
scroll to position [272, 0]
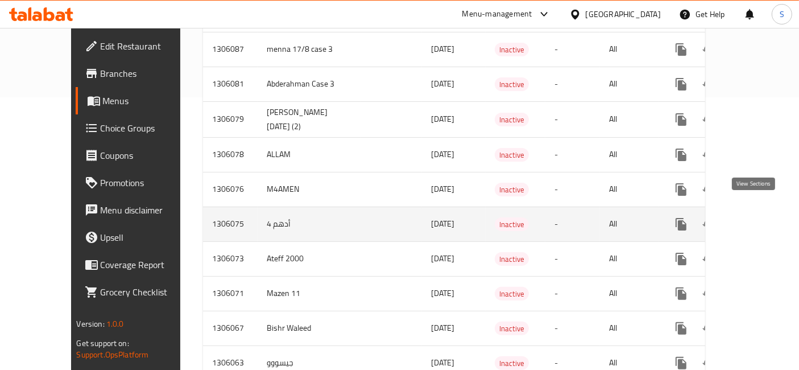
click at [750, 217] on link "enhanced table" at bounding box center [763, 223] width 27 height 27
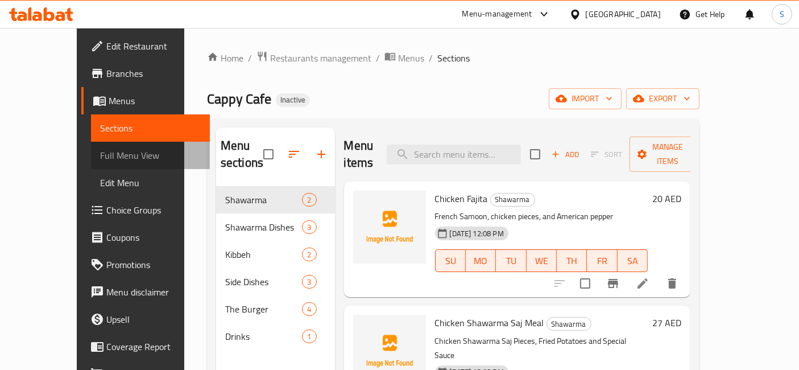
click at [100, 160] on span "Full Menu View" at bounding box center [150, 155] width 101 height 14
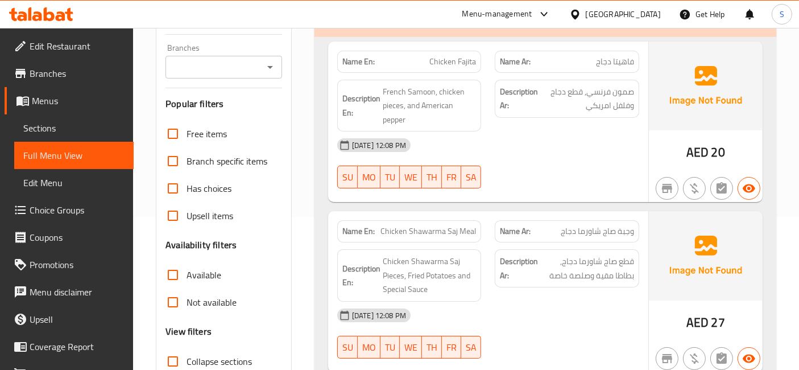
scroll to position [214, 0]
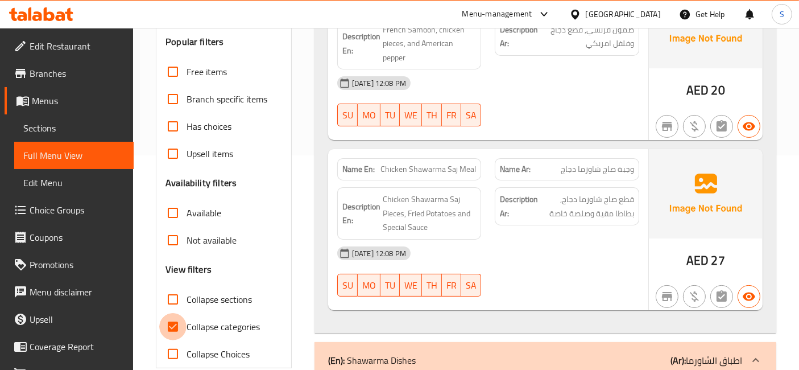
click at [183, 316] on input "Collapse categories" at bounding box center [172, 326] width 27 height 27
checkbox input "false"
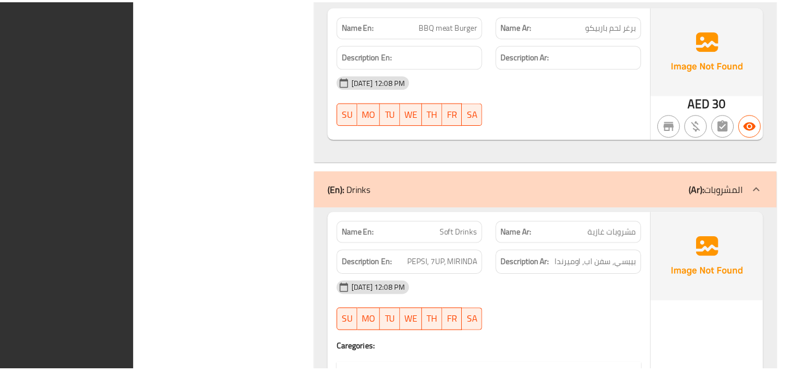
scroll to position [2784, 0]
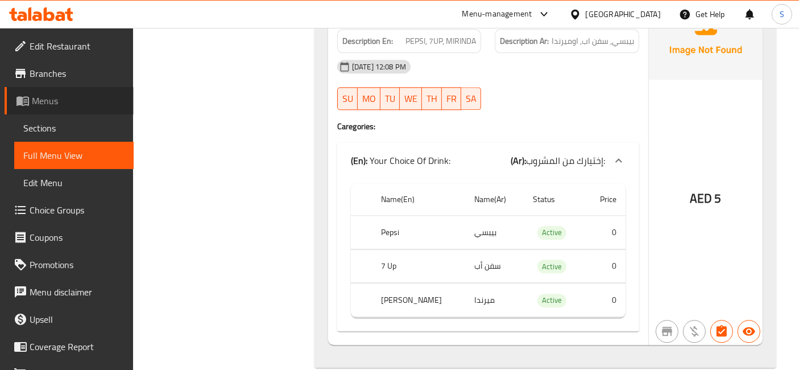
click at [88, 97] on span "Menus" at bounding box center [78, 101] width 93 height 14
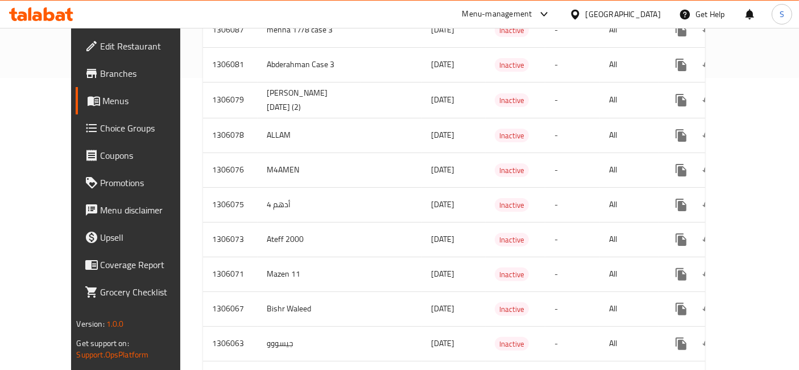
scroll to position [294, 0]
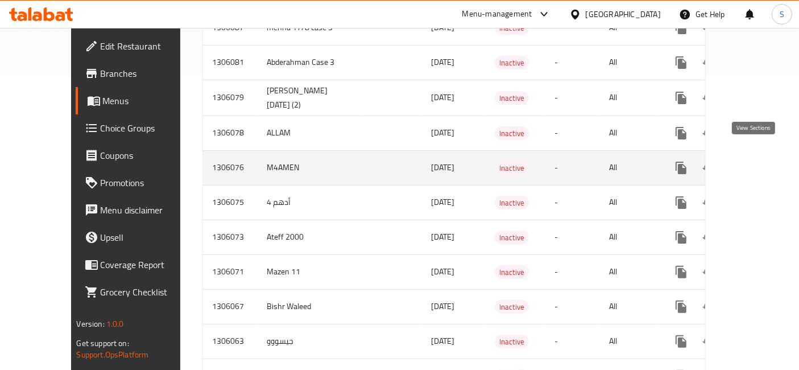
click at [758, 161] on icon "enhanced table" at bounding box center [764, 168] width 14 height 14
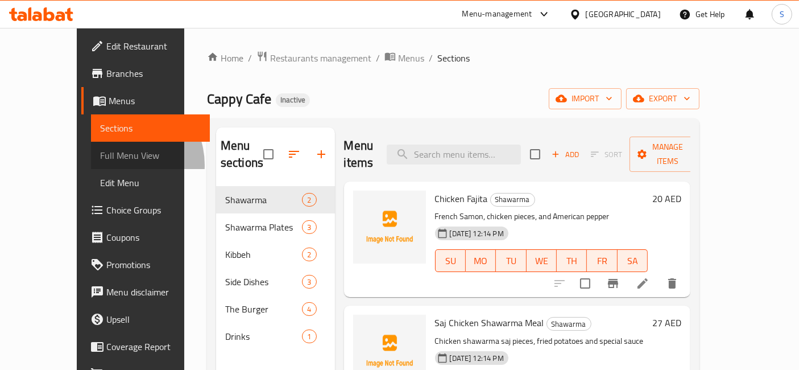
click at [91, 165] on link "Full Menu View" at bounding box center [150, 155] width 119 height 27
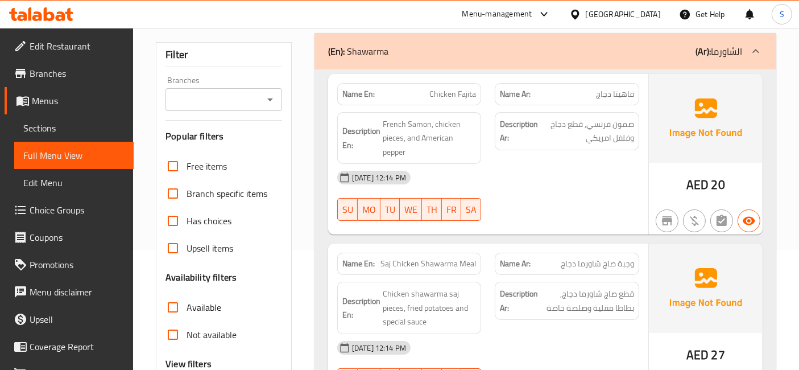
scroll to position [403, 0]
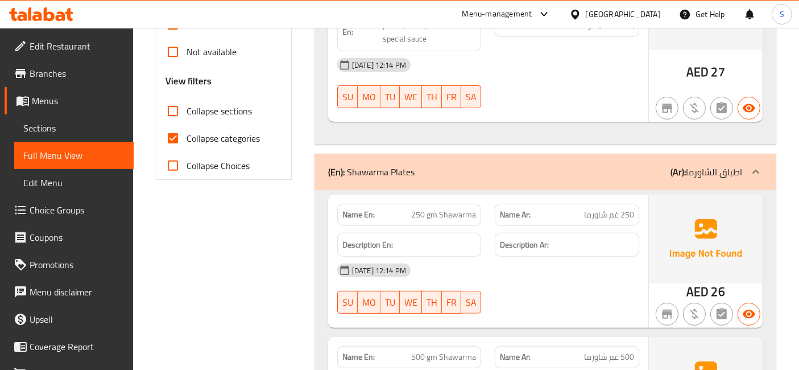
click at [219, 147] on label "Collapse categories" at bounding box center [209, 138] width 101 height 27
click at [187, 147] on input "Collapse categories" at bounding box center [172, 138] width 27 height 27
checkbox input "false"
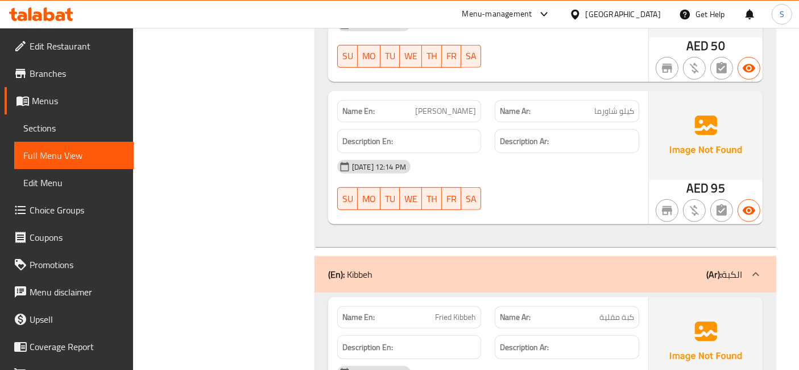
scroll to position [0, 0]
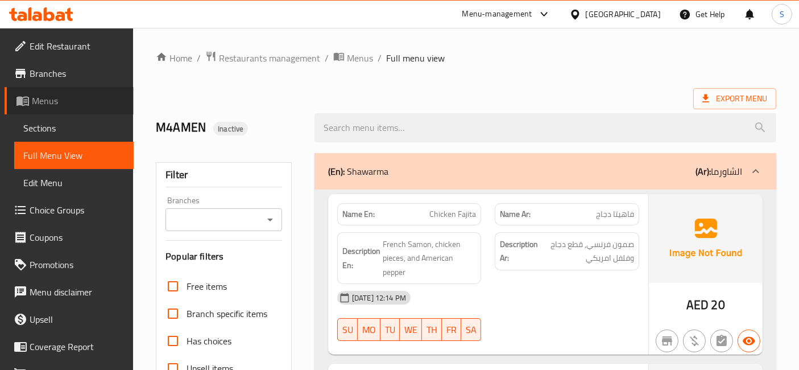
click at [88, 102] on span "Menus" at bounding box center [78, 101] width 93 height 14
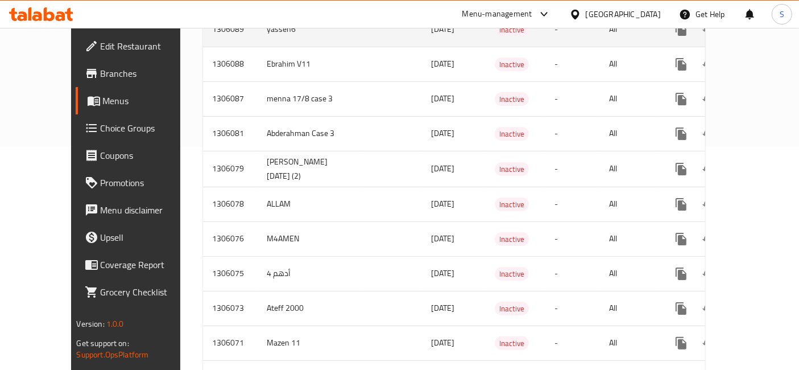
scroll to position [225, 0]
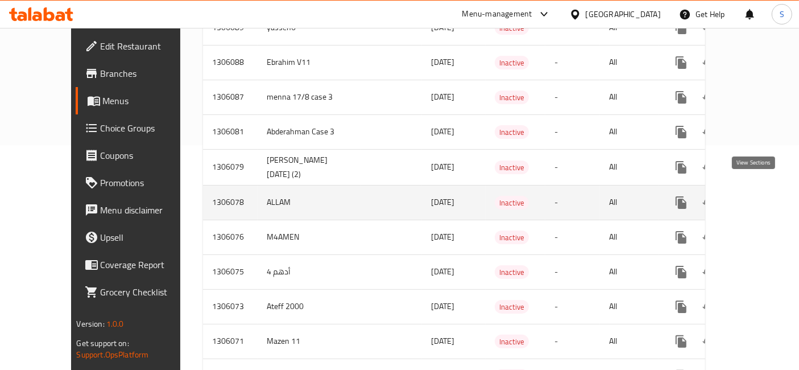
click at [761, 189] on link "enhanced table" at bounding box center [763, 202] width 27 height 27
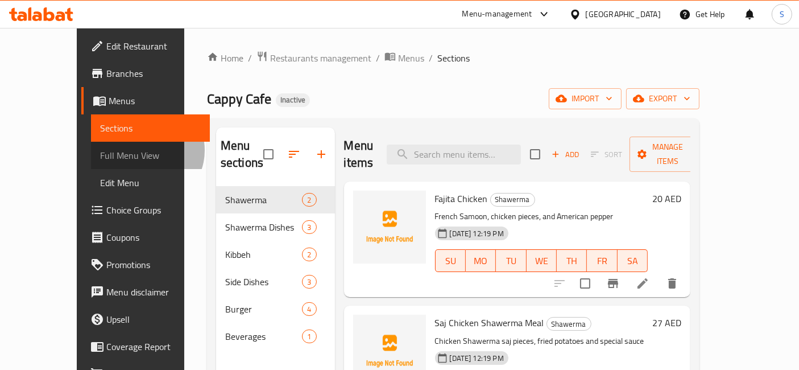
click at [100, 150] on span "Full Menu View" at bounding box center [150, 155] width 101 height 14
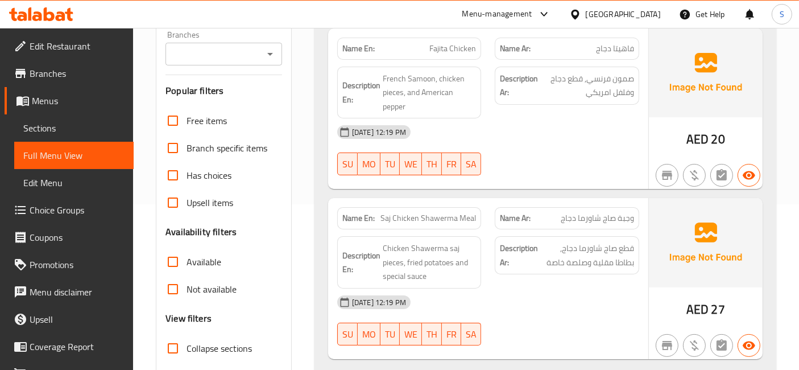
scroll to position [253, 0]
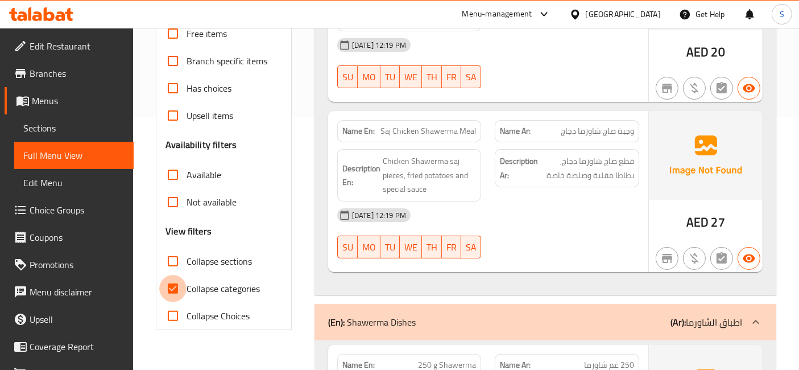
click at [180, 287] on input "Collapse categories" at bounding box center [172, 288] width 27 height 27
checkbox input "false"
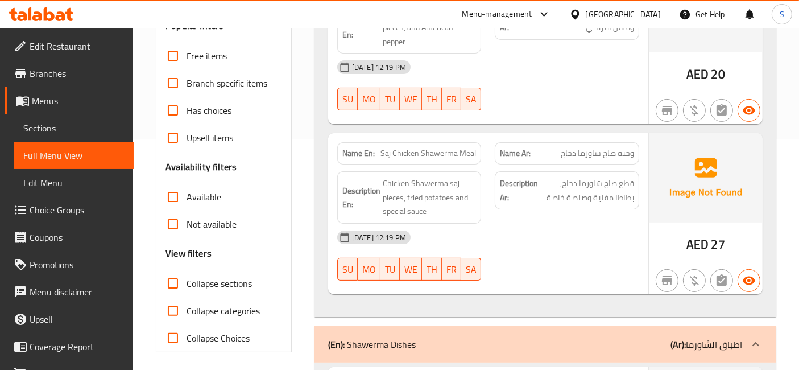
scroll to position [0, 0]
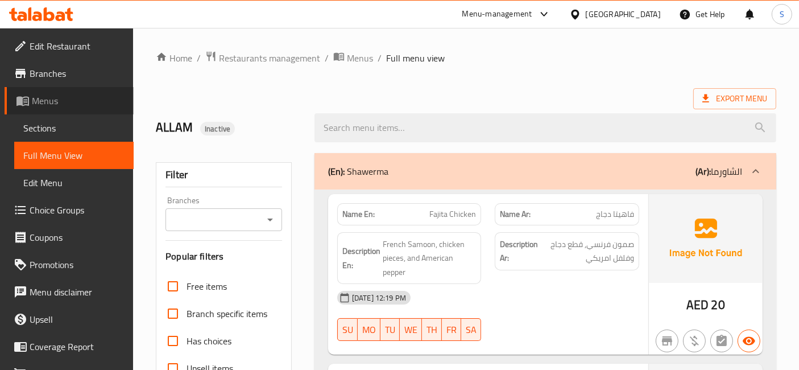
click at [72, 101] on span "Menus" at bounding box center [78, 101] width 93 height 14
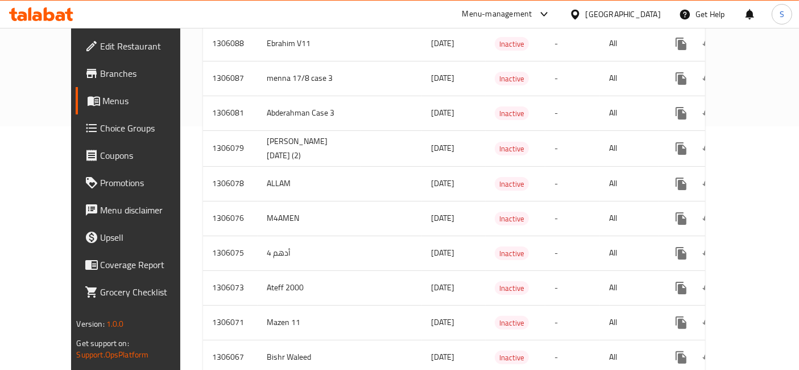
scroll to position [250, 0]
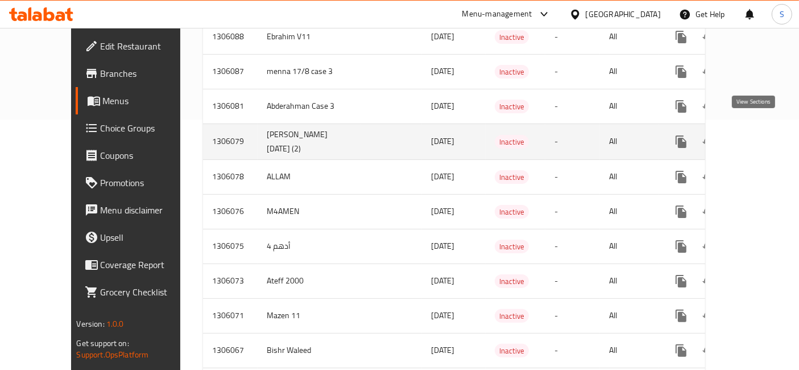
click at [757, 135] on icon "enhanced table" at bounding box center [764, 142] width 14 height 14
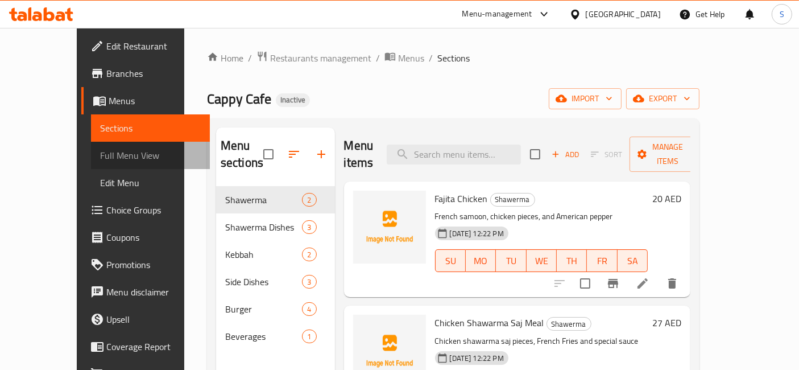
click at [100, 151] on span "Full Menu View" at bounding box center [150, 155] width 101 height 14
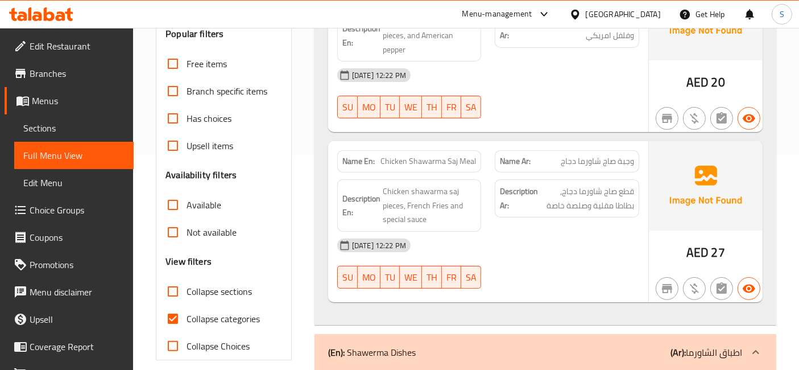
scroll to position [214, 0]
click at [185, 311] on input "Collapse categories" at bounding box center [172, 318] width 27 height 27
checkbox input "false"
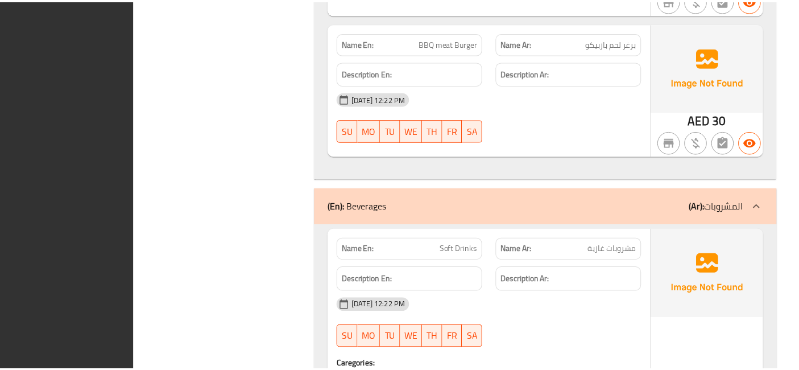
scroll to position [2801, 0]
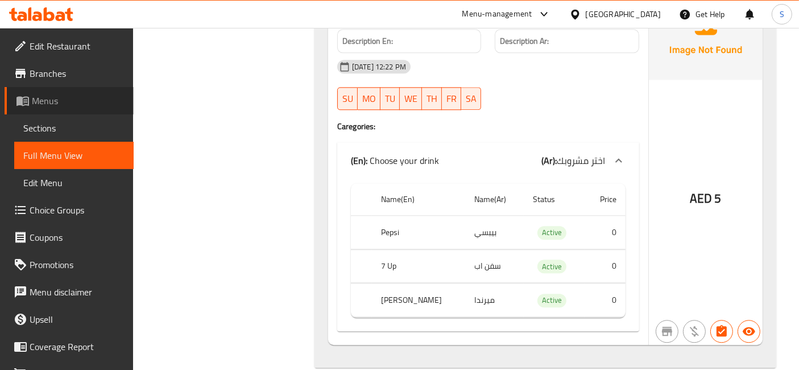
click at [88, 101] on span "Menus" at bounding box center [78, 101] width 93 height 14
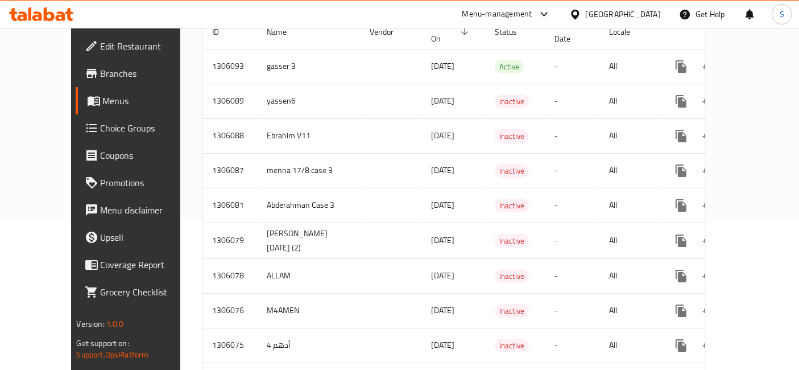
scroll to position [152, 0]
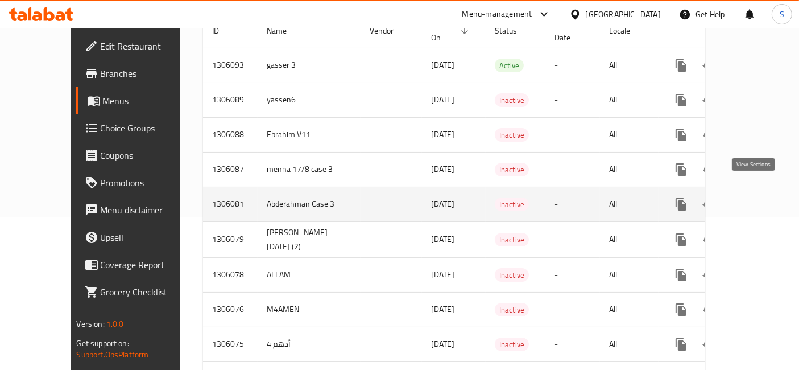
click at [761, 191] on link "enhanced table" at bounding box center [763, 204] width 27 height 27
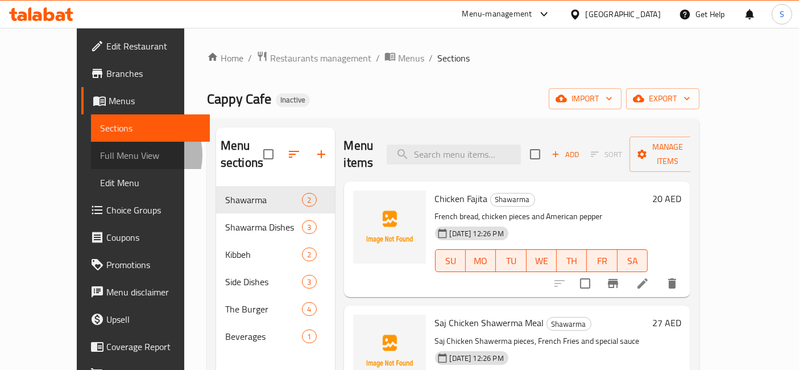
click at [100, 155] on span "Full Menu View" at bounding box center [150, 155] width 101 height 14
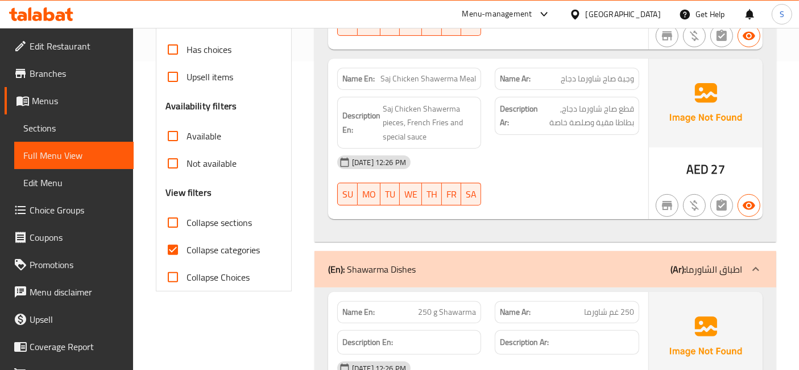
scroll to position [310, 0]
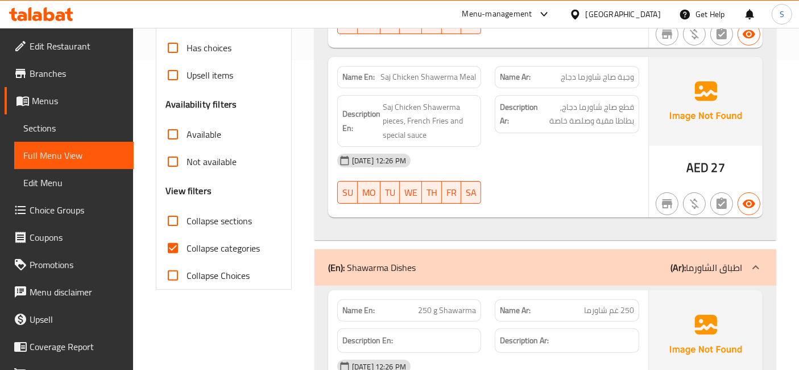
click at [206, 241] on span "Collapse categories" at bounding box center [223, 248] width 73 height 14
click at [187, 235] on input "Collapse categories" at bounding box center [172, 247] width 27 height 27
checkbox input "false"
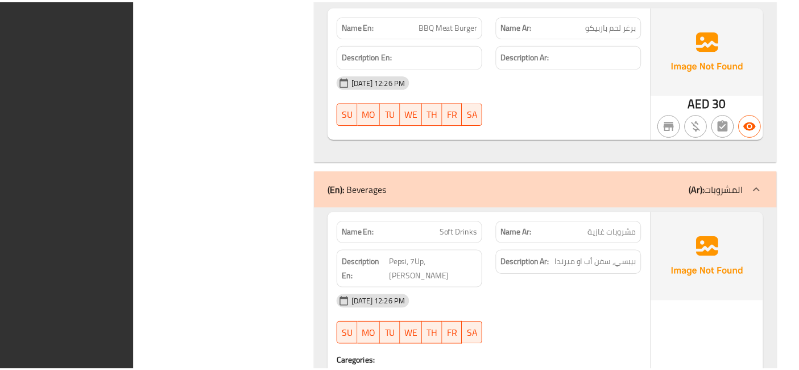
scroll to position [2784, 0]
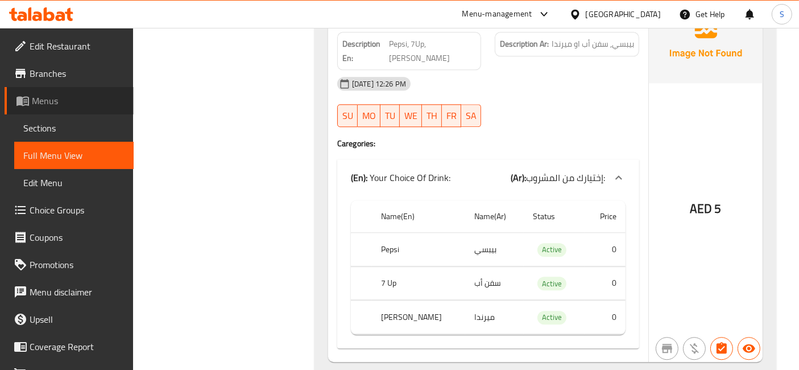
click at [73, 98] on span "Menus" at bounding box center [78, 101] width 93 height 14
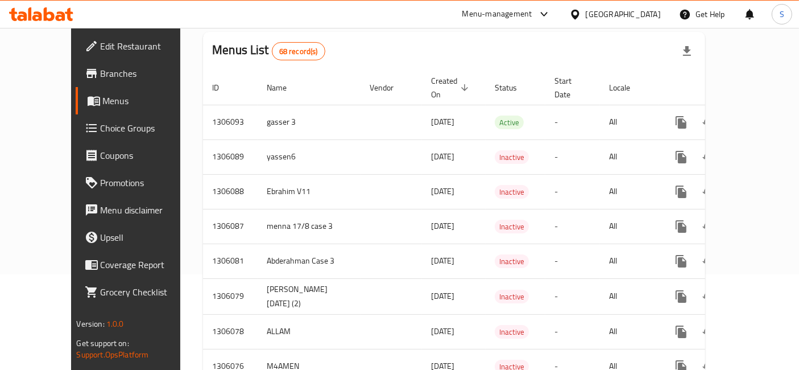
scroll to position [97, 0]
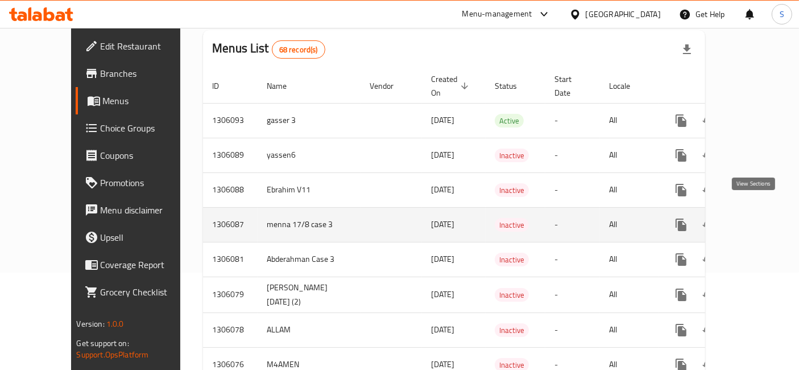
click at [757, 218] on icon "enhanced table" at bounding box center [764, 225] width 14 height 14
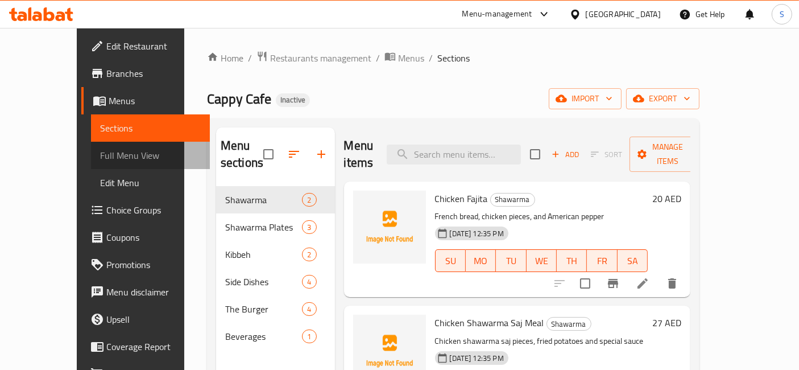
click at [100, 158] on span "Full Menu View" at bounding box center [150, 155] width 101 height 14
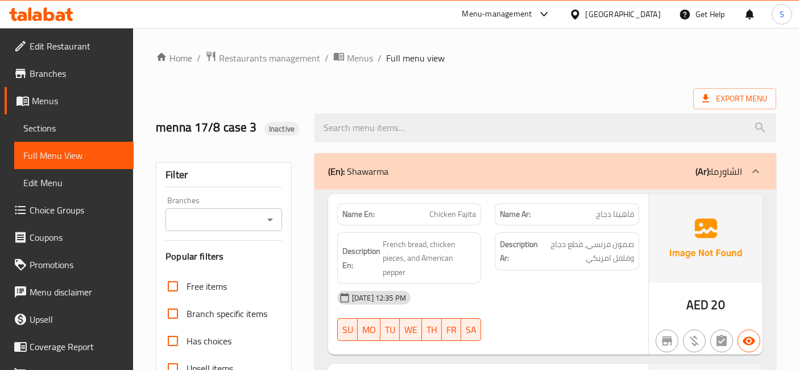
scroll to position [247, 0]
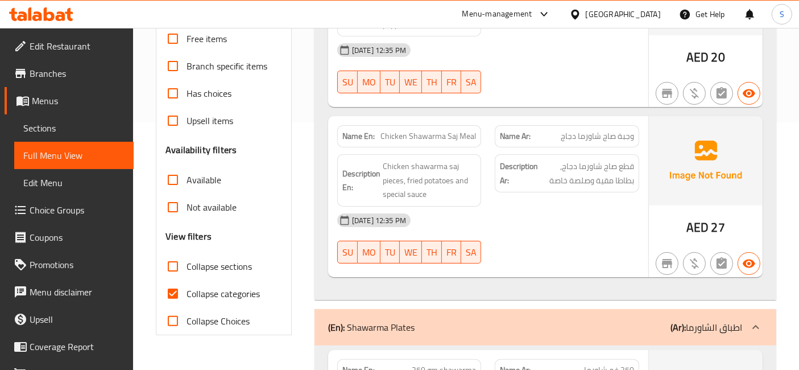
click at [197, 290] on span "Collapse categories" at bounding box center [223, 294] width 73 height 14
click at [187, 290] on input "Collapse categories" at bounding box center [172, 293] width 27 height 27
checkbox input "false"
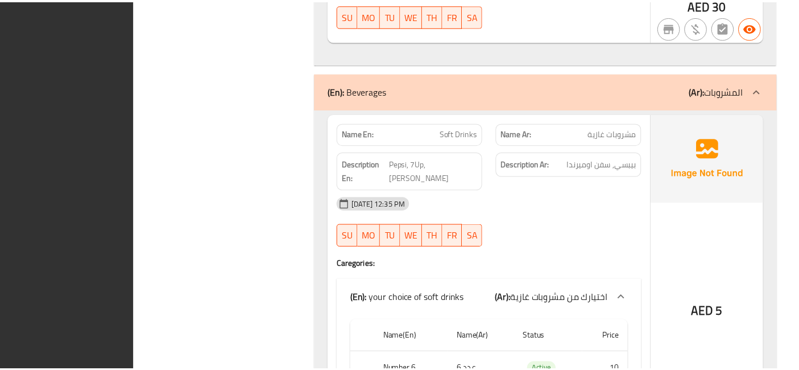
scroll to position [2907, 0]
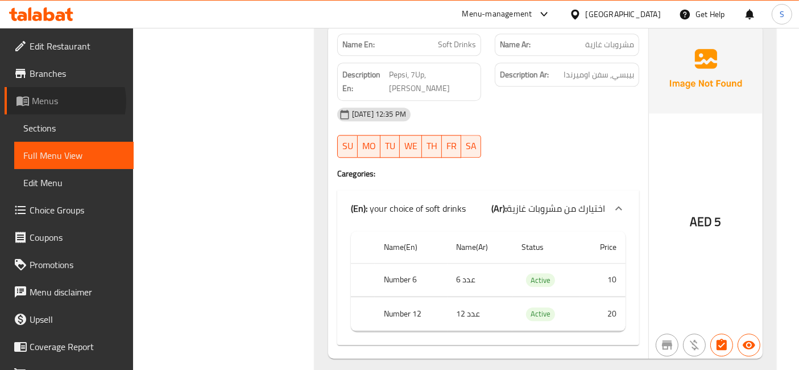
click at [63, 101] on span "Menus" at bounding box center [78, 101] width 93 height 14
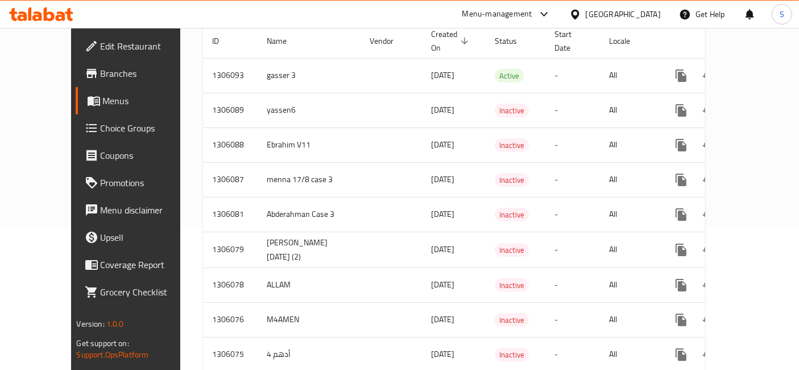
scroll to position [141, 0]
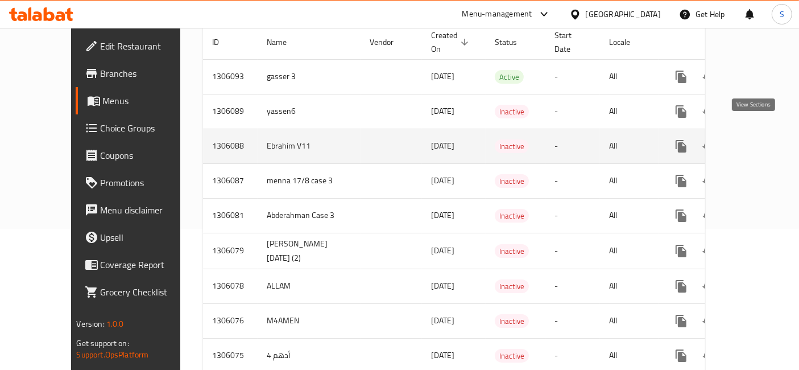
click at [757, 139] on icon "enhanced table" at bounding box center [764, 146] width 14 height 14
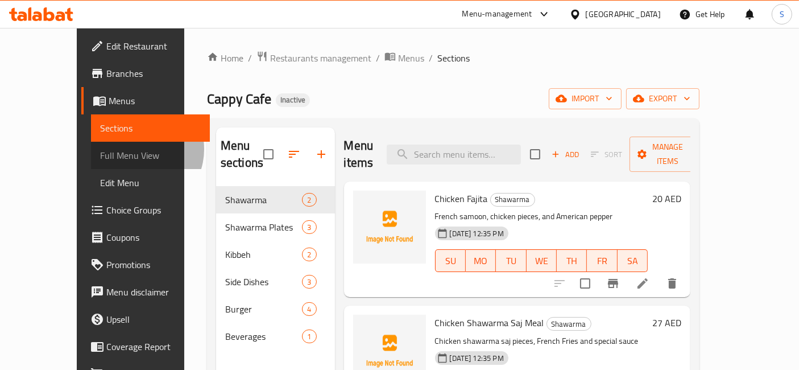
click at [100, 149] on span "Full Menu View" at bounding box center [150, 155] width 101 height 14
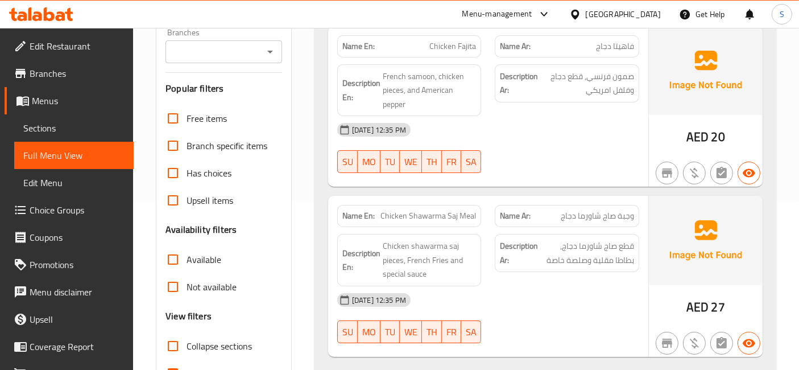
scroll to position [222, 0]
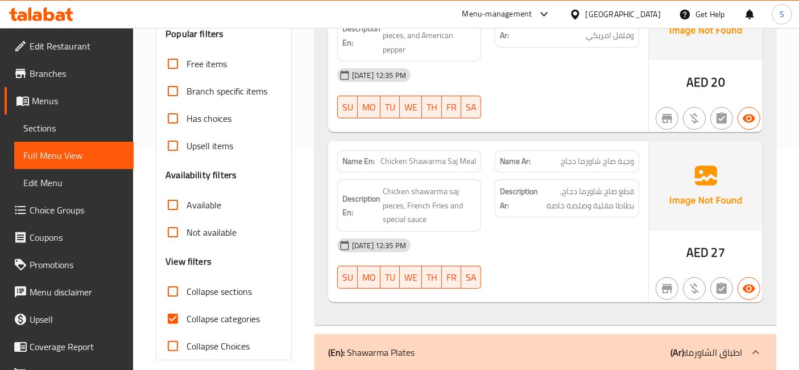
click at [191, 316] on span "Collapse categories" at bounding box center [223, 319] width 73 height 14
click at [187, 316] on input "Collapse categories" at bounding box center [172, 318] width 27 height 27
checkbox input "false"
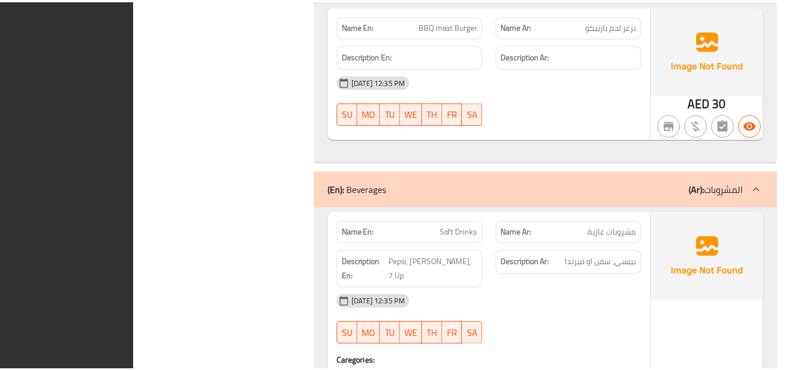
scroll to position [2784, 0]
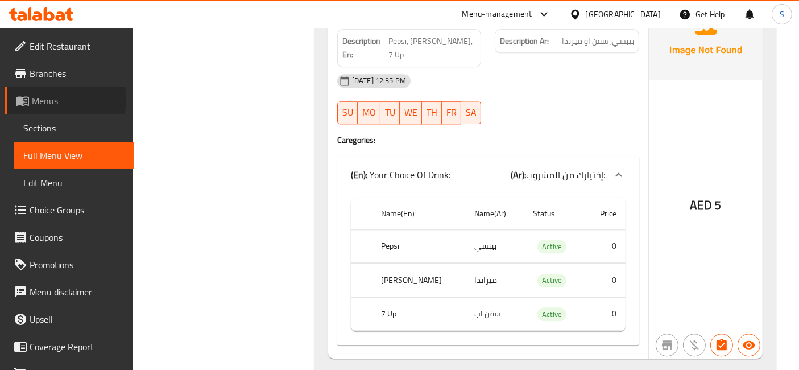
click at [53, 100] on span "Menus" at bounding box center [78, 101] width 93 height 14
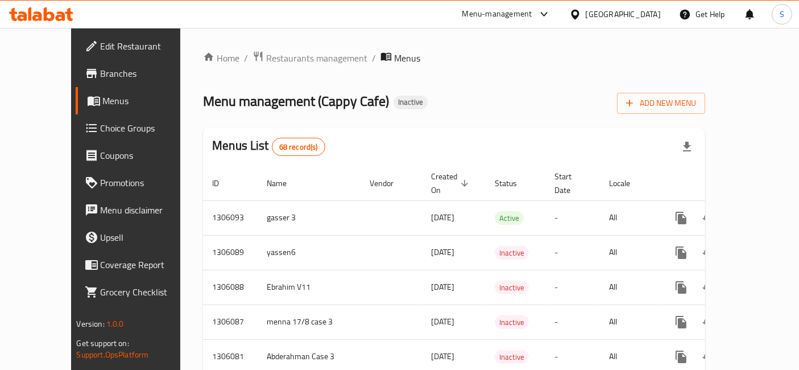
scroll to position [1, 0]
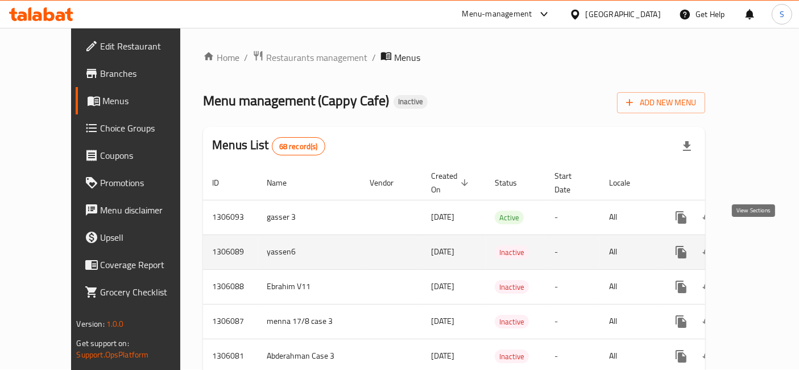
click at [757, 245] on icon "enhanced table" at bounding box center [764, 252] width 14 height 14
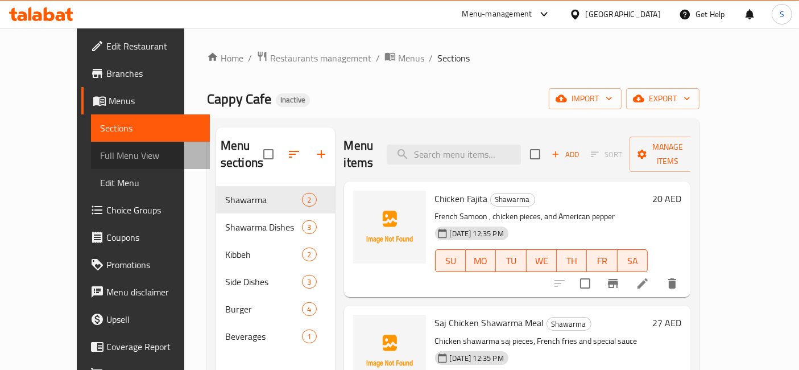
click at [100, 155] on span "Full Menu View" at bounding box center [150, 155] width 101 height 14
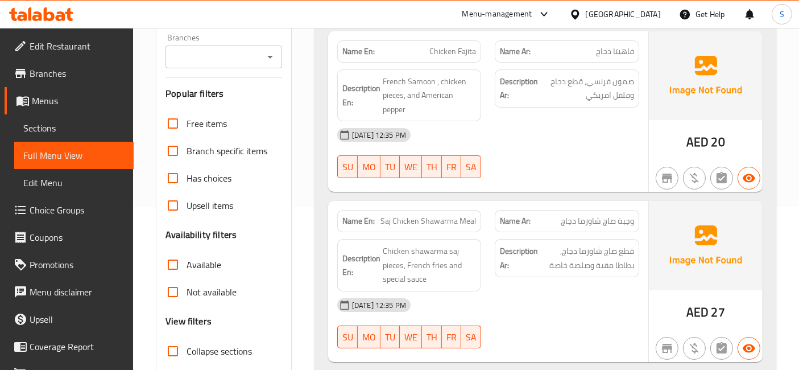
scroll to position [200, 0]
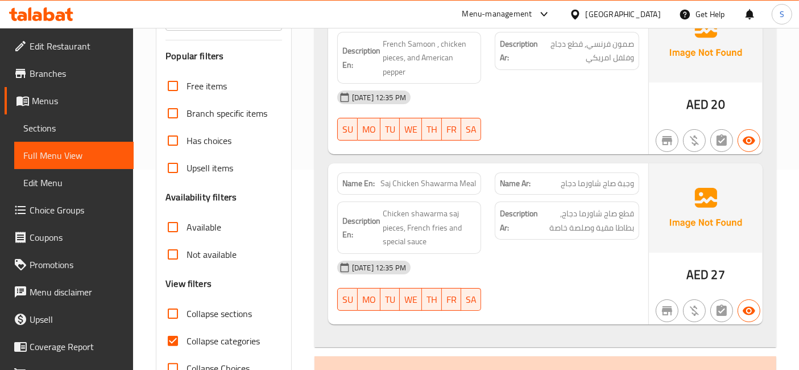
click at [189, 334] on span "Collapse categories" at bounding box center [223, 341] width 73 height 14
click at [187, 331] on input "Collapse categories" at bounding box center [172, 340] width 27 height 27
checkbox input "false"
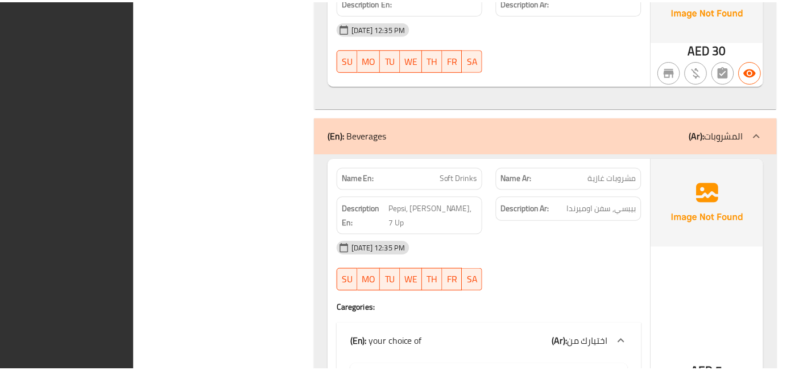
scroll to position [2984, 0]
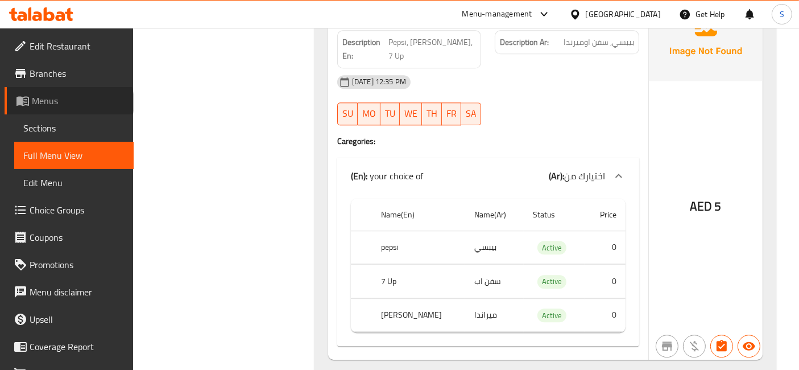
click at [69, 102] on span "Menus" at bounding box center [78, 101] width 93 height 14
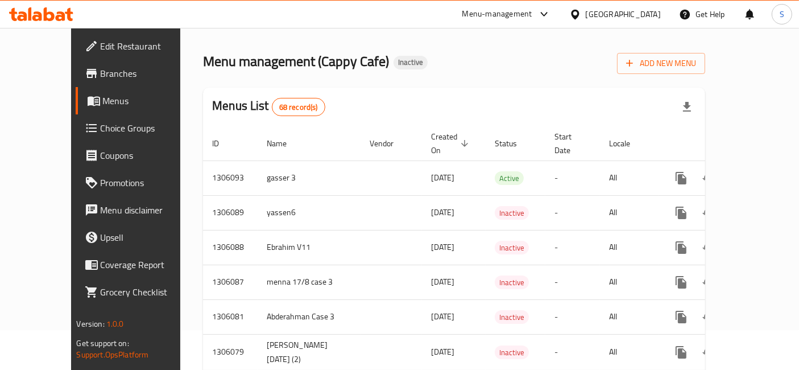
scroll to position [40, 0]
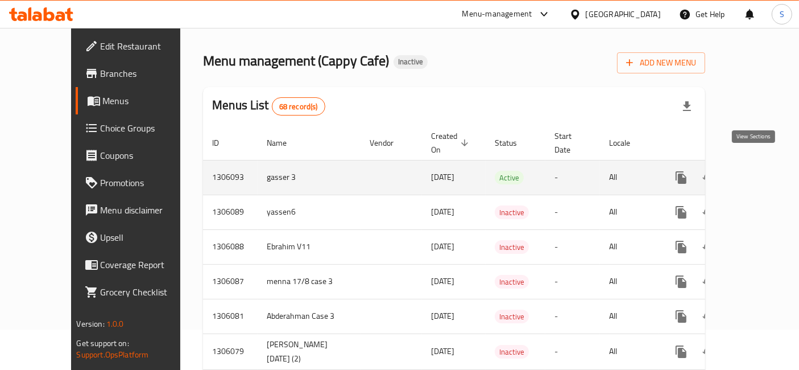
click at [758, 171] on icon "enhanced table" at bounding box center [764, 178] width 14 height 14
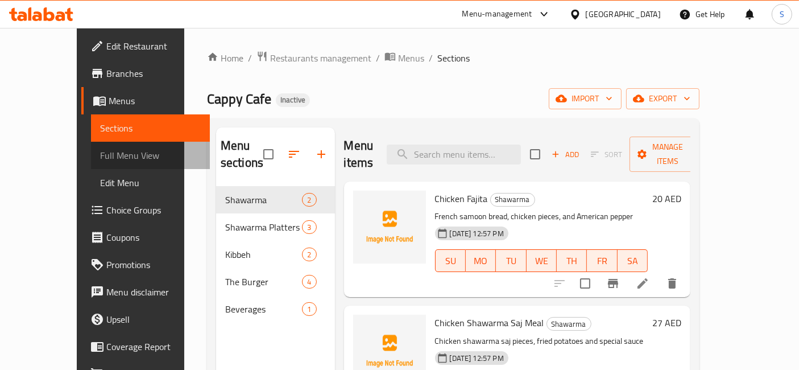
click at [99, 145] on link "Full Menu View" at bounding box center [150, 155] width 119 height 27
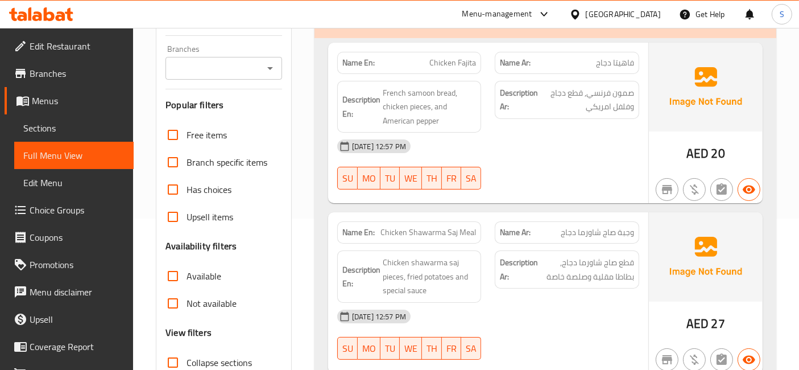
scroll to position [188, 0]
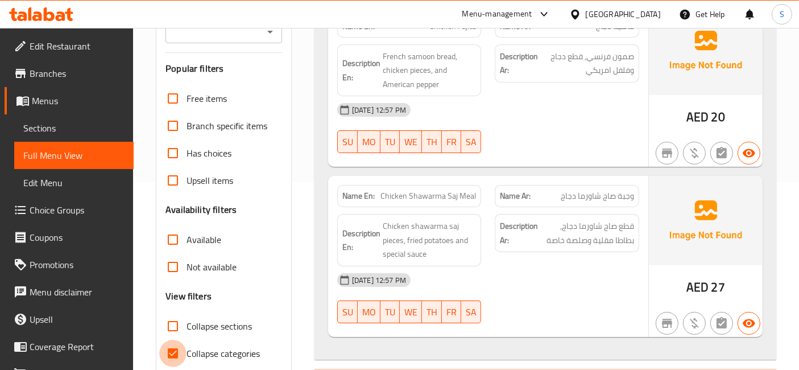
click at [170, 345] on input "Collapse categories" at bounding box center [172, 353] width 27 height 27
checkbox input "false"
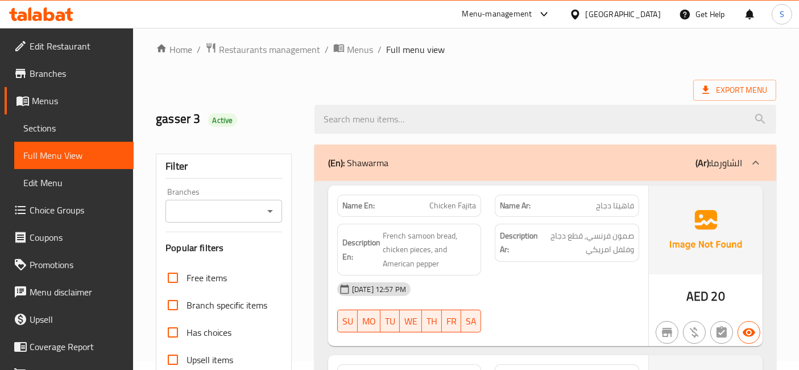
scroll to position [0, 0]
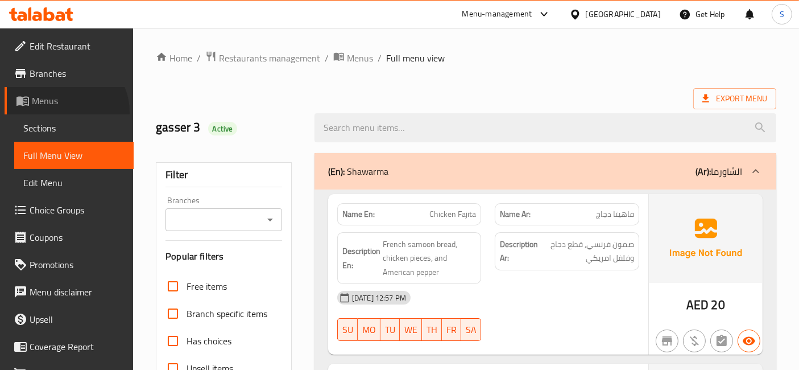
click at [64, 112] on link "Menus" at bounding box center [69, 100] width 129 height 27
